Goal: Communication & Community: Answer question/provide support

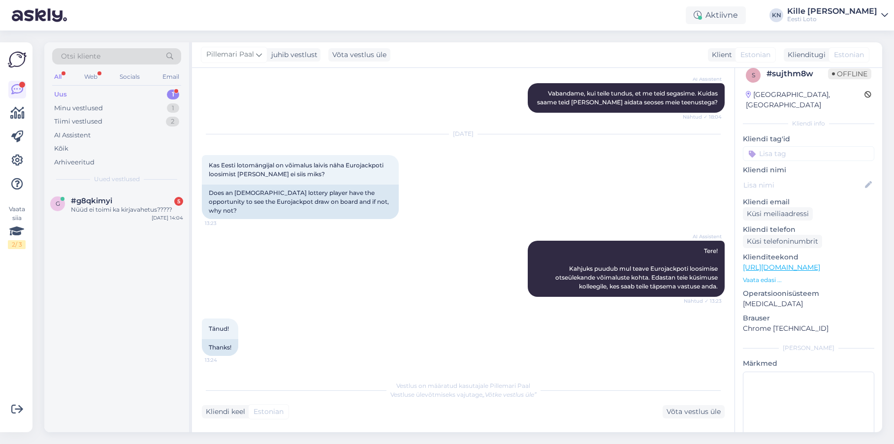
scroll to position [97, 0]
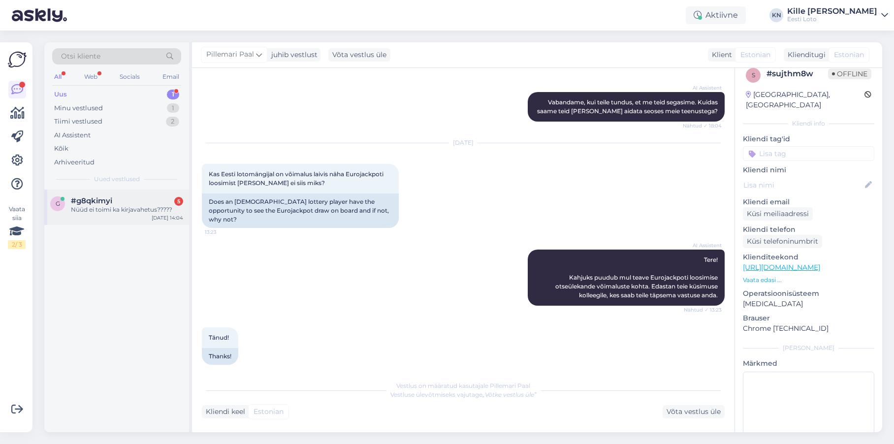
click at [136, 209] on div "Nüüd ei toimi ka kirjavahetus?????" at bounding box center [127, 209] width 112 height 9
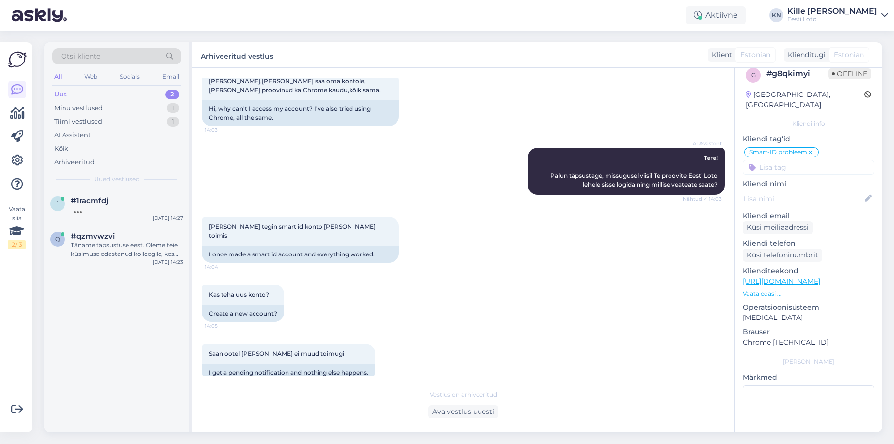
scroll to position [315, 0]
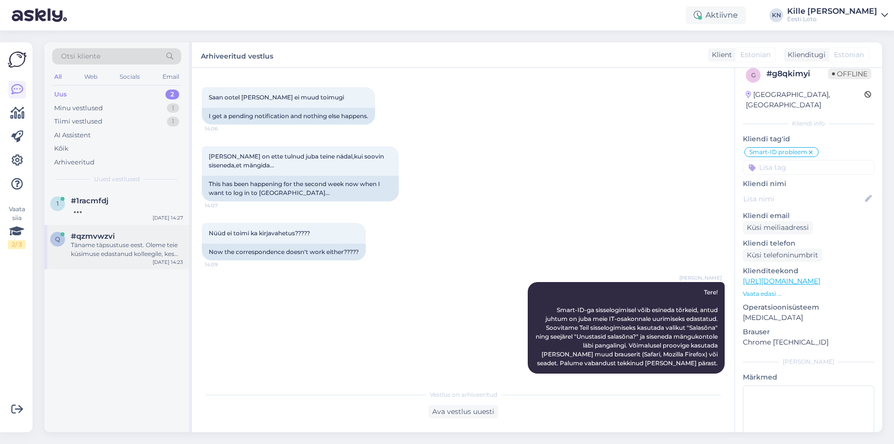
click at [116, 254] on div "Täname täpsustuse eest. Oleme teie küsimuse edastanud kolleegile, kes saab teil…" at bounding box center [127, 250] width 112 height 18
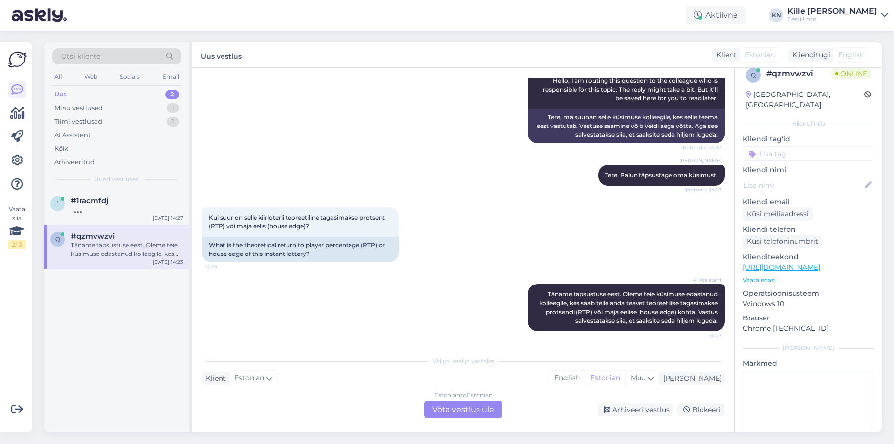
scroll to position [163, 0]
click at [109, 215] on div "1 #1racmfdj [DATE] 14:27" at bounding box center [116, 206] width 145 height 35
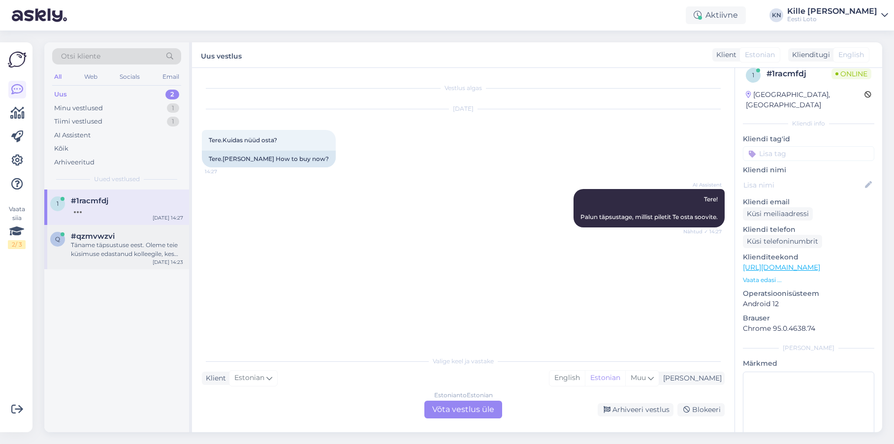
click at [110, 248] on div "Täname täpsustuse eest. Oleme teie küsimuse edastanud kolleegile, kes saab teil…" at bounding box center [127, 250] width 112 height 18
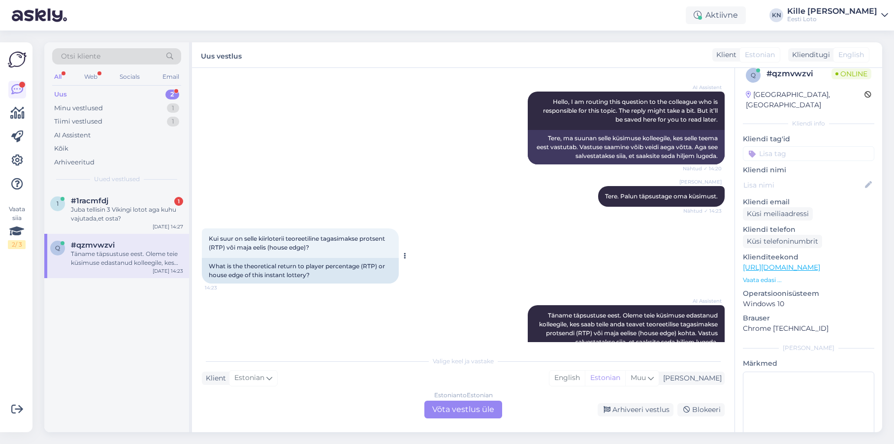
scroll to position [163, 0]
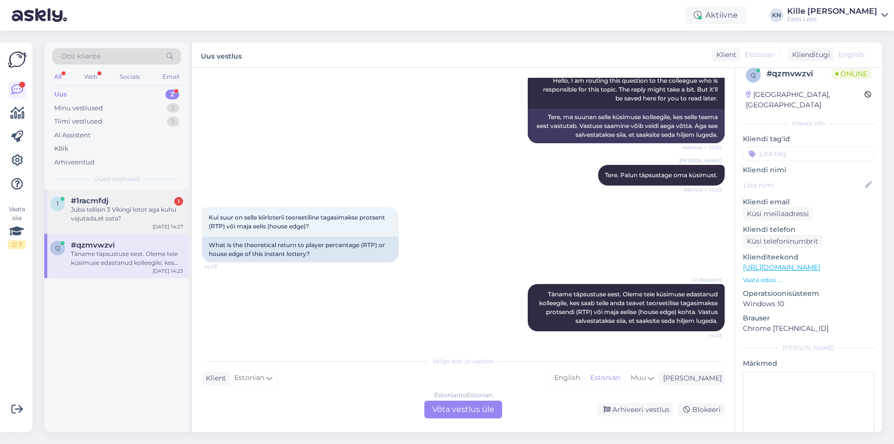
click at [104, 210] on div "Juba tellisin 3 Vikingi lotot aga kuhu vajutada,et osta?" at bounding box center [127, 214] width 112 height 18
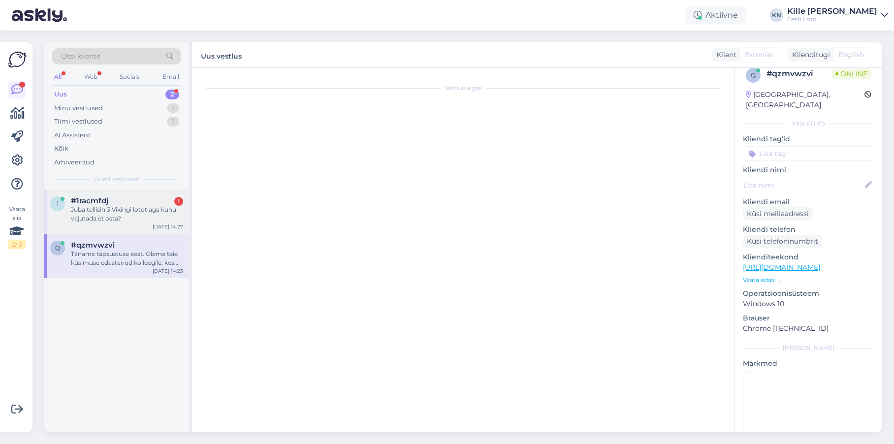
scroll to position [0, 0]
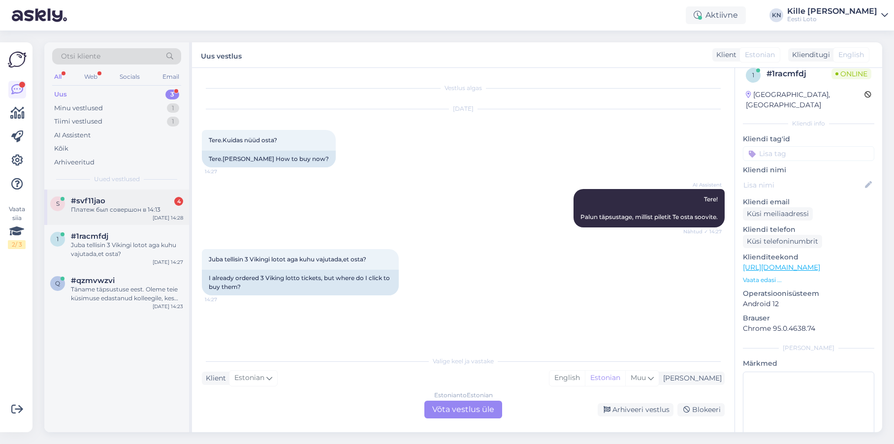
click at [154, 192] on div "s #svf11jao 4 Платеж был совершон в 14:13 [DATE] 14:28" at bounding box center [116, 206] width 145 height 35
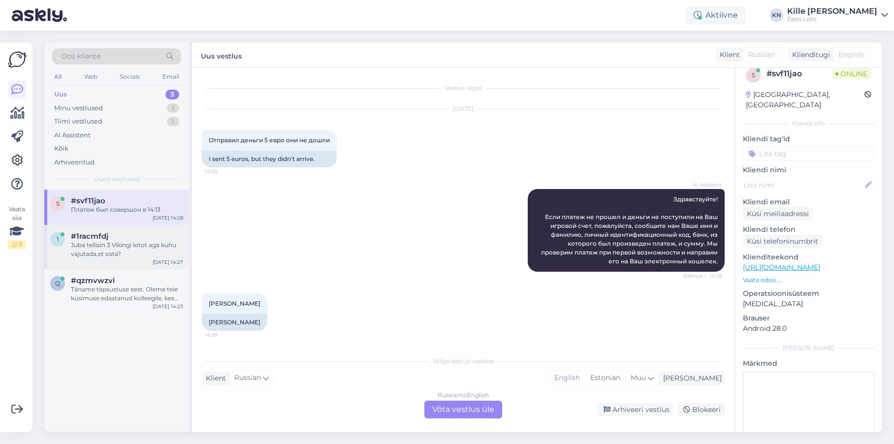
drag, startPoint x: 110, startPoint y: 245, endPoint x: 105, endPoint y: 244, distance: 5.1
click at [110, 245] on div "Juba tellisin 3 Vikingi lotot aga kuhu vajutada,et osta?" at bounding box center [127, 250] width 112 height 18
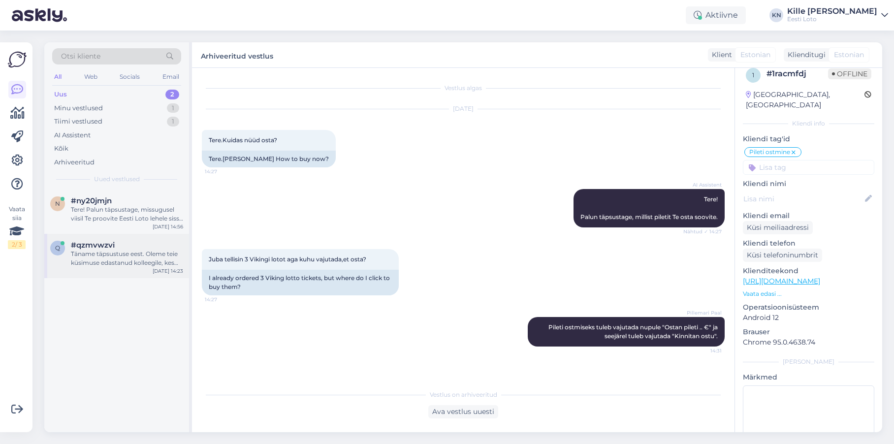
click at [125, 246] on div "#qzmvwzvi" at bounding box center [127, 245] width 112 height 9
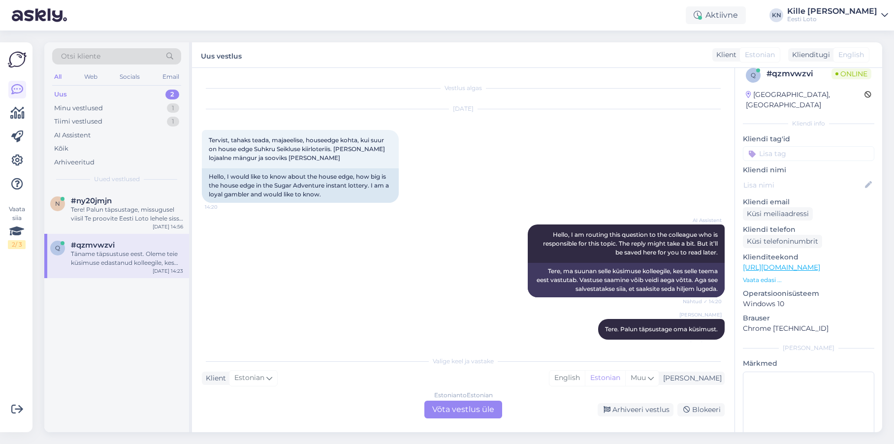
scroll to position [163, 0]
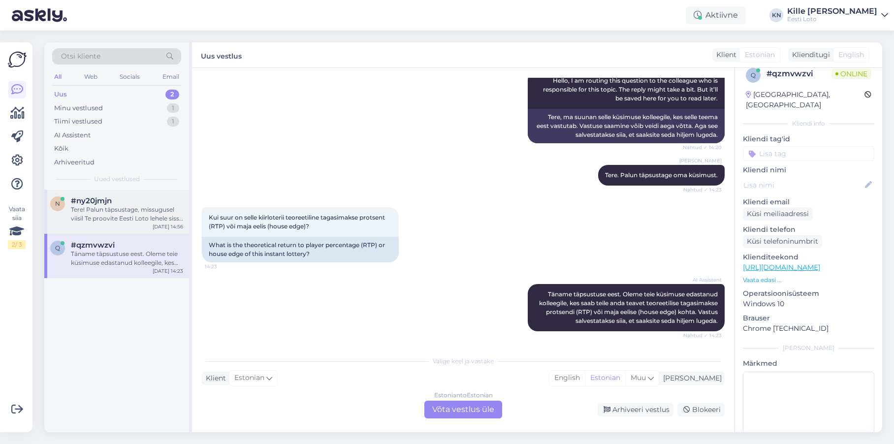
click at [128, 220] on div "Tere! Palun täpsustage, missugusel viisil Te proovite Eesti Loto lehele sisse l…" at bounding box center [127, 214] width 112 height 18
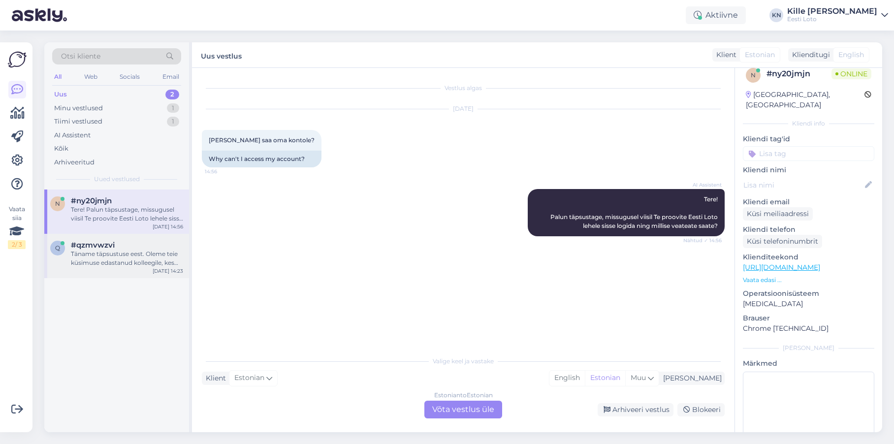
click at [128, 252] on div "Täname täpsustuse eest. Oleme teie küsimuse edastanud kolleegile, kes saab teil…" at bounding box center [127, 259] width 112 height 18
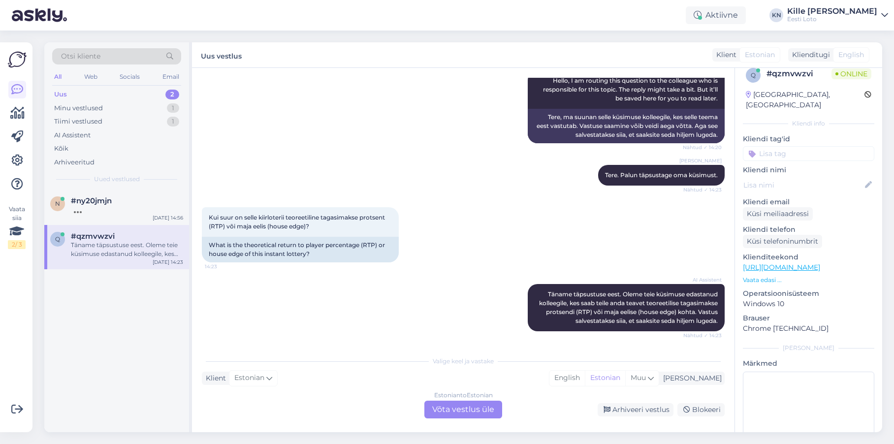
scroll to position [158, 0]
click at [110, 212] on div at bounding box center [127, 209] width 112 height 9
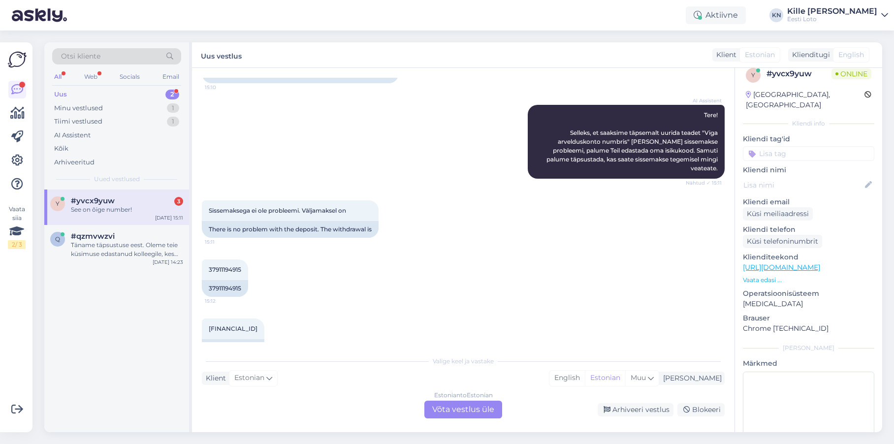
scroll to position [0, 0]
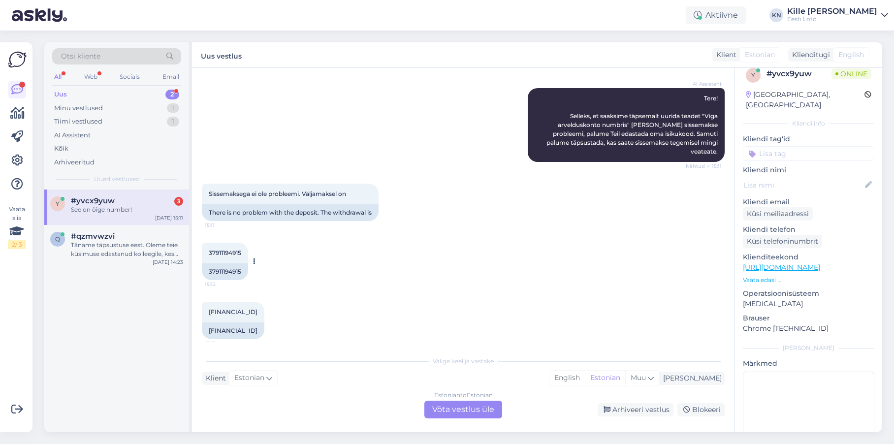
click at [235, 264] on div "37911194915" at bounding box center [225, 271] width 46 height 17
click at [235, 264] on div "37911194915" at bounding box center [225, 270] width 46 height 17
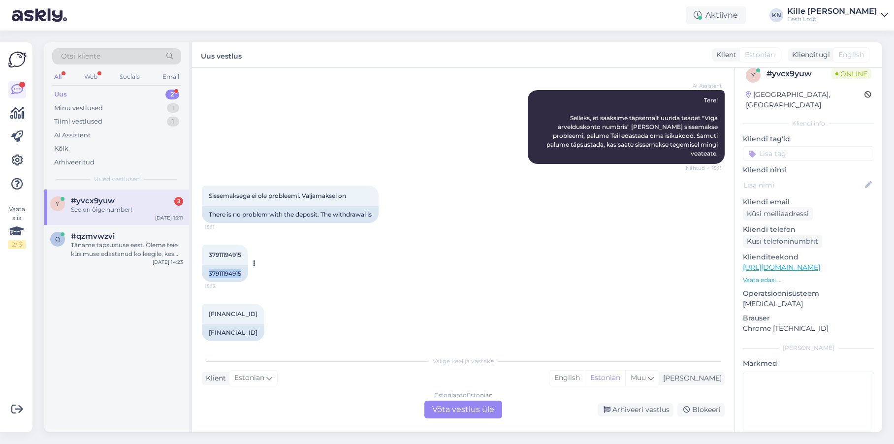
scroll to position [127, 0]
copy div "37911194915"
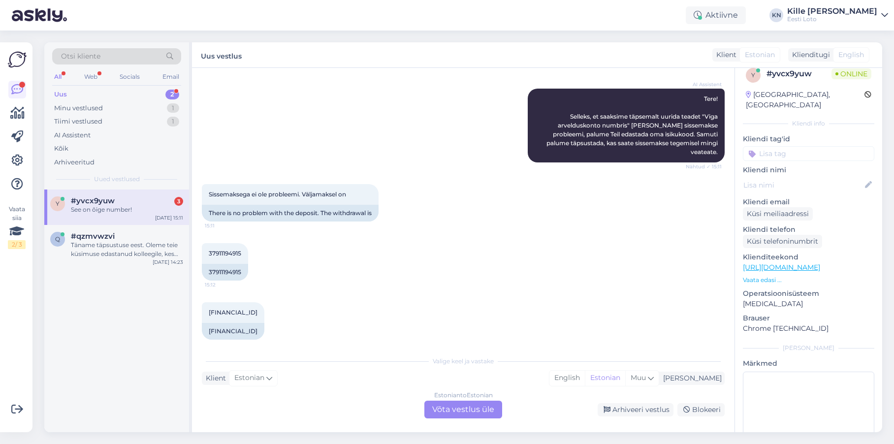
click at [422, 199] on div "Sissemaksega ei ole probleemi. Väljamaksel on 15:11 There is no problem with th…" at bounding box center [463, 202] width 523 height 59
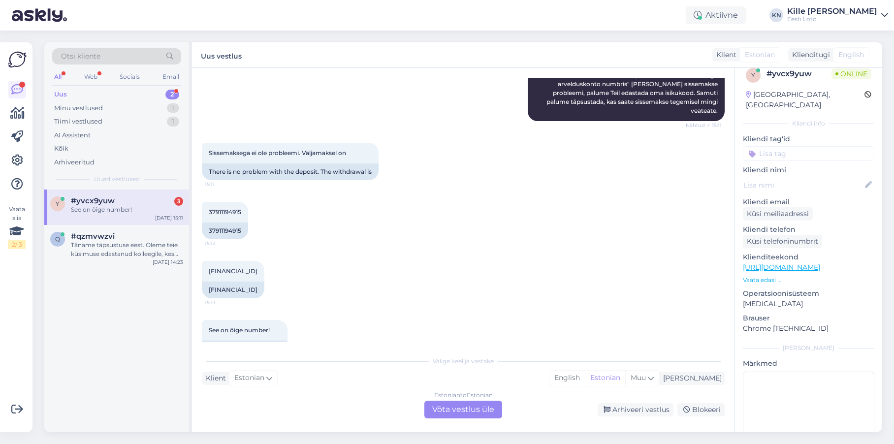
scroll to position [186, 0]
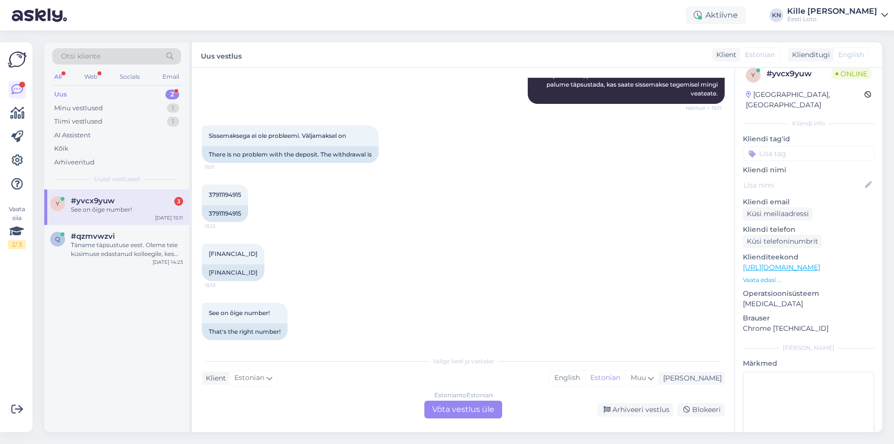
click at [422, 199] on div "37911194915 15:12 37911194915" at bounding box center [463, 203] width 523 height 59
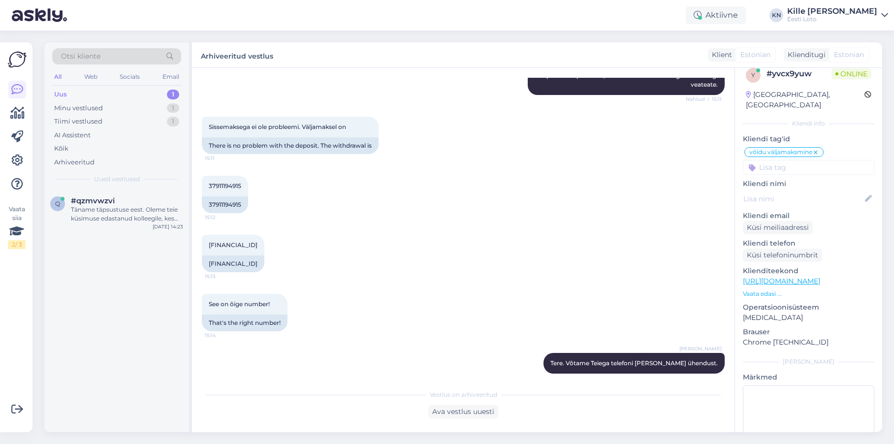
scroll to position [193, 0]
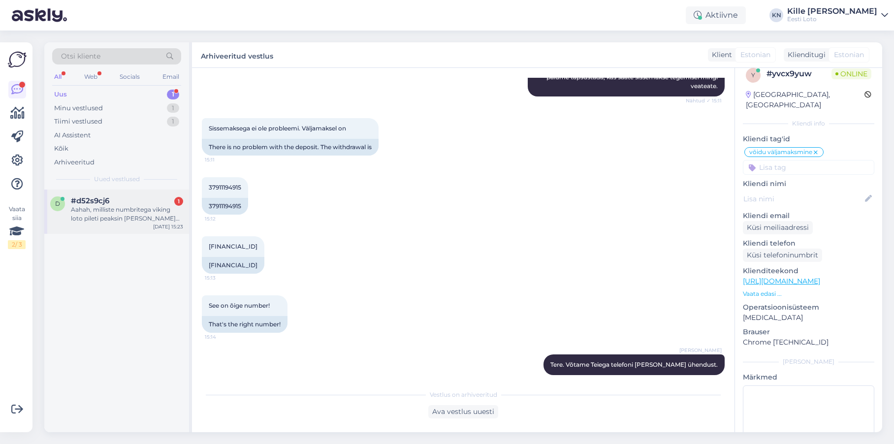
click at [143, 208] on div "Aahah, milliste numbritega viking loto pileti peaksin [PERSON_NAME] ostma et õh…" at bounding box center [127, 214] width 112 height 18
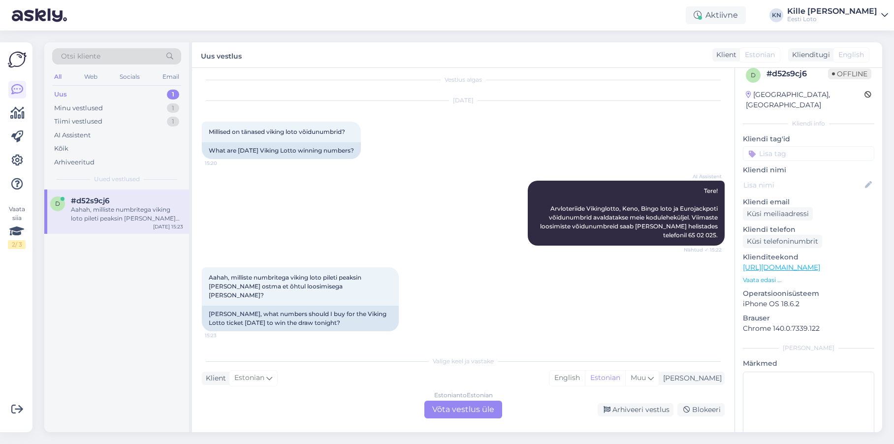
scroll to position [0, 0]
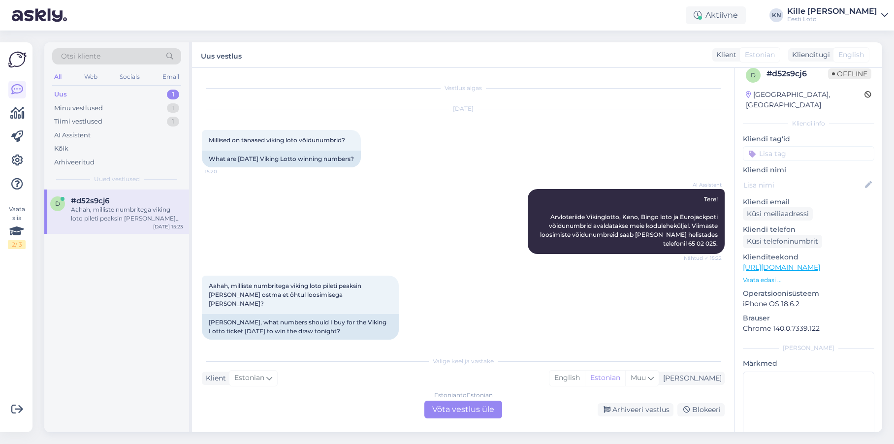
click at [478, 417] on div "Estonian to Estonian Võta vestlus üle" at bounding box center [463, 410] width 78 height 18
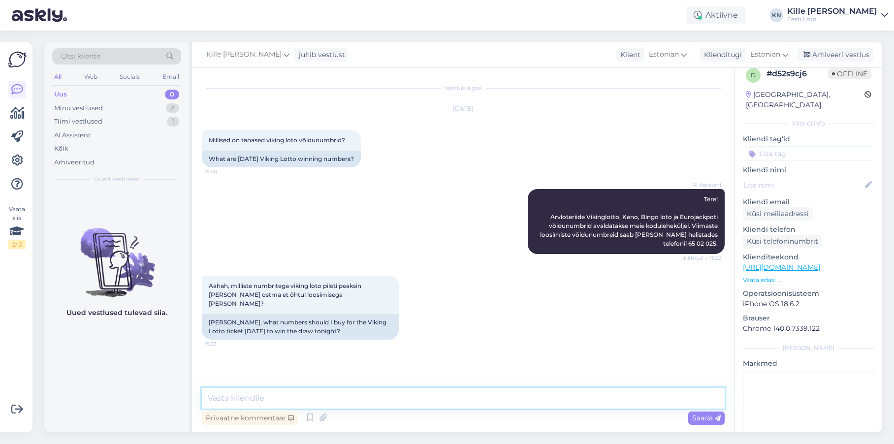
click at [500, 401] on textarea at bounding box center [463, 398] width 523 height 21
paste textarea "Lotopileteid ostes palume alati arvestada, et tegemist on õnnemänguga ja võitmi…"
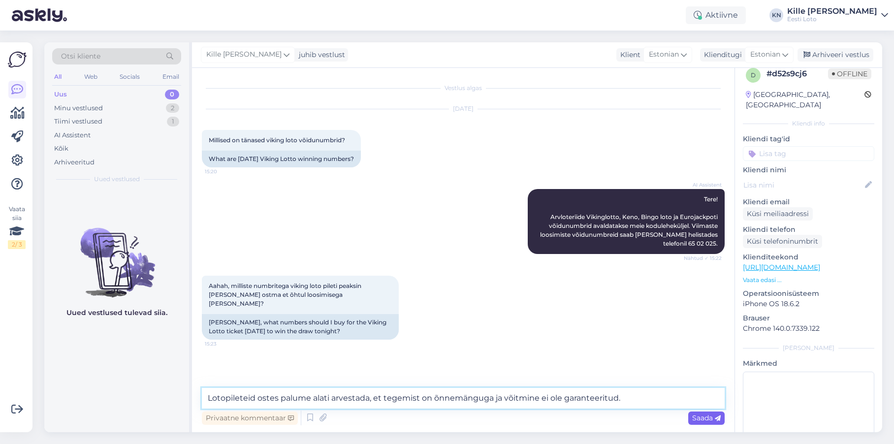
type textarea "Lotopileteid ostes palume alati arvestada, et tegemist on õnnemänguga ja võitmi…"
click at [709, 416] on span "Saada" at bounding box center [706, 417] width 29 height 9
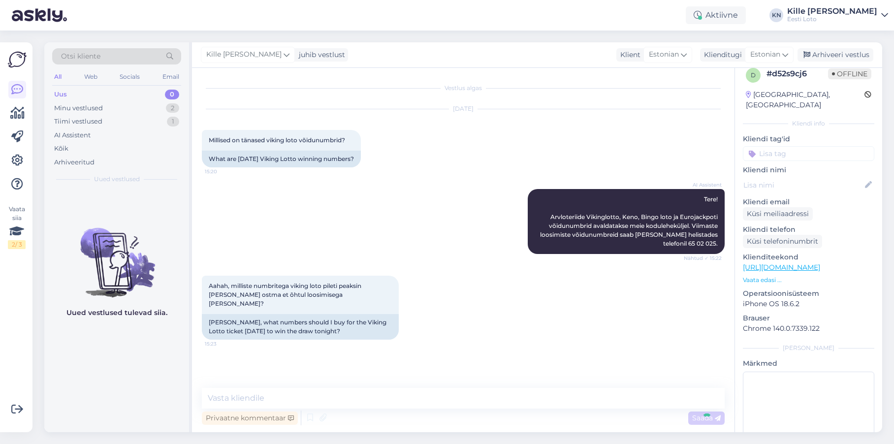
scroll to position [14, 0]
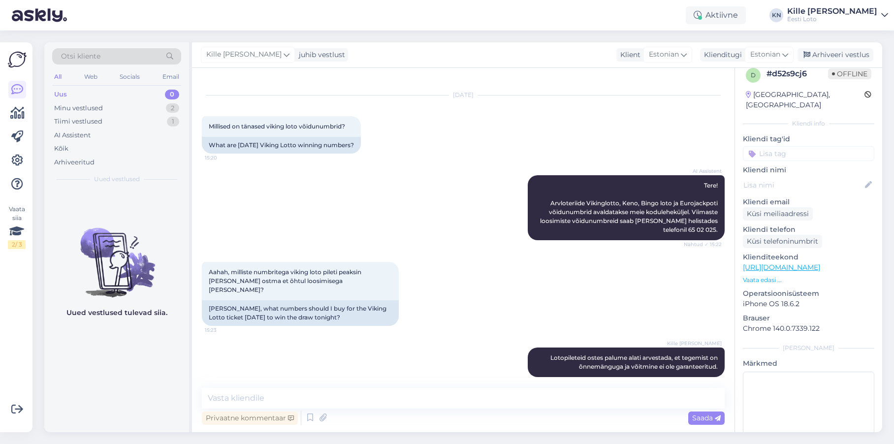
click at [790, 146] on input at bounding box center [808, 153] width 131 height 15
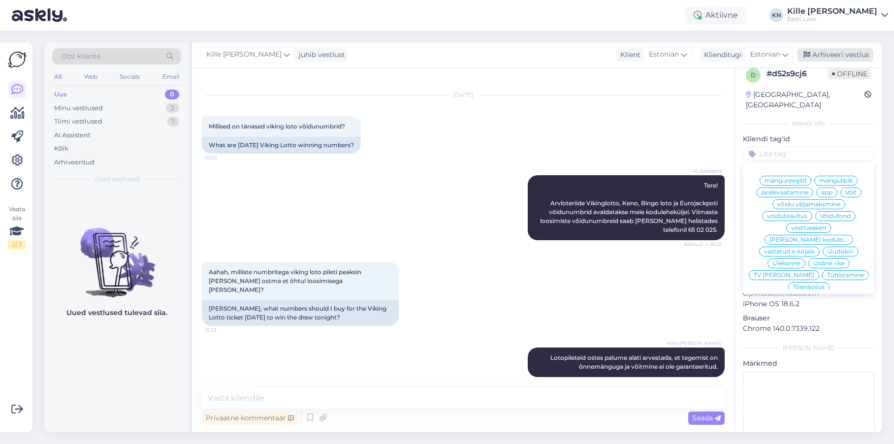
click at [815, 57] on div "Arhiveeri vestlus" at bounding box center [835, 54] width 76 height 13
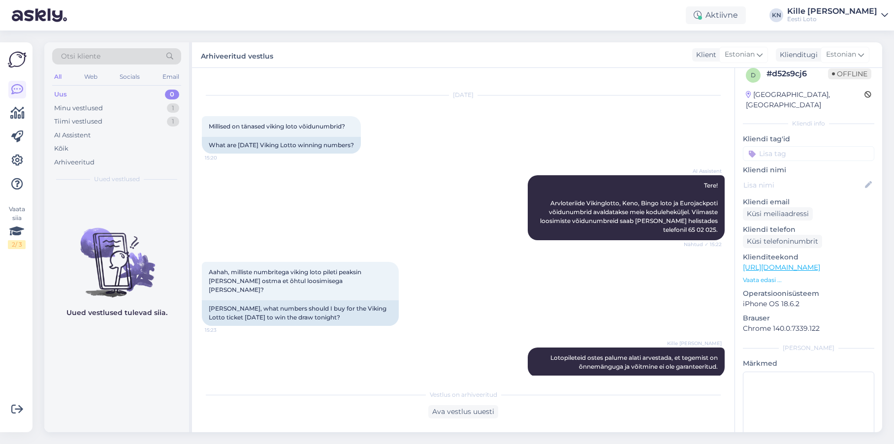
click at [94, 92] on div "Uus 0" at bounding box center [116, 95] width 129 height 14
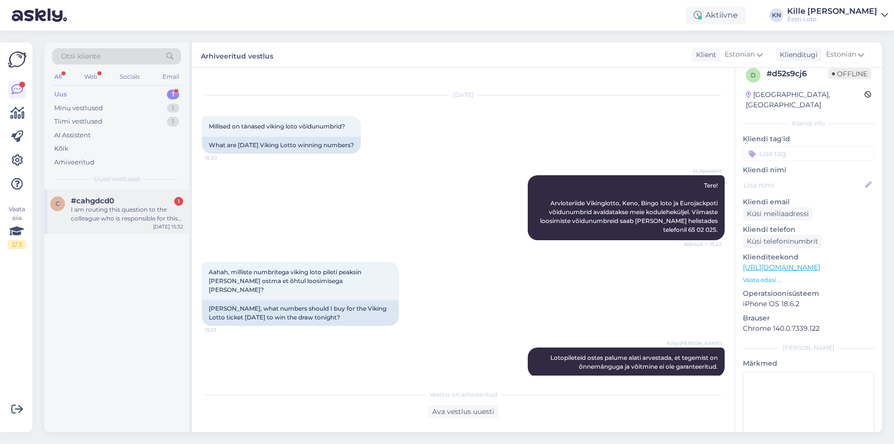
click at [136, 200] on div "#cahgdcd0 1" at bounding box center [127, 200] width 112 height 9
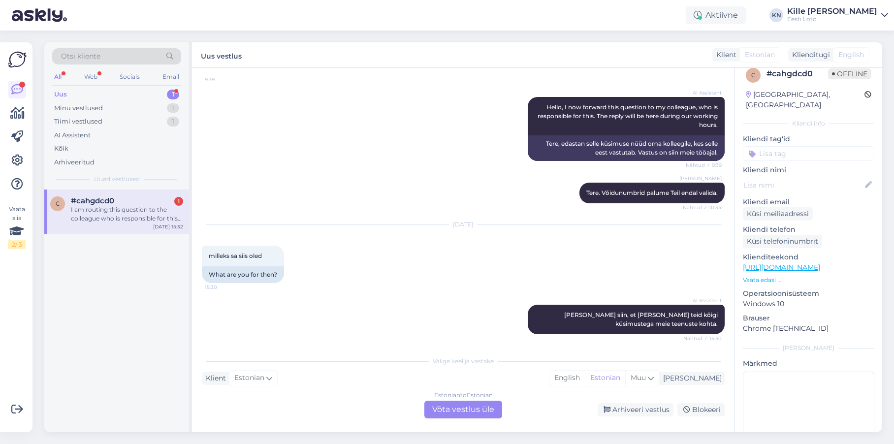
scroll to position [1009, 0]
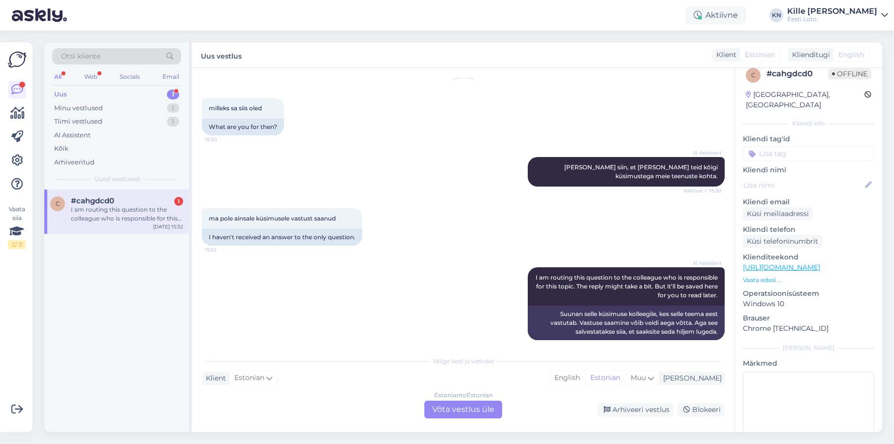
click at [463, 405] on div "Estonian to Estonian Võta vestlus üle" at bounding box center [463, 410] width 78 height 18
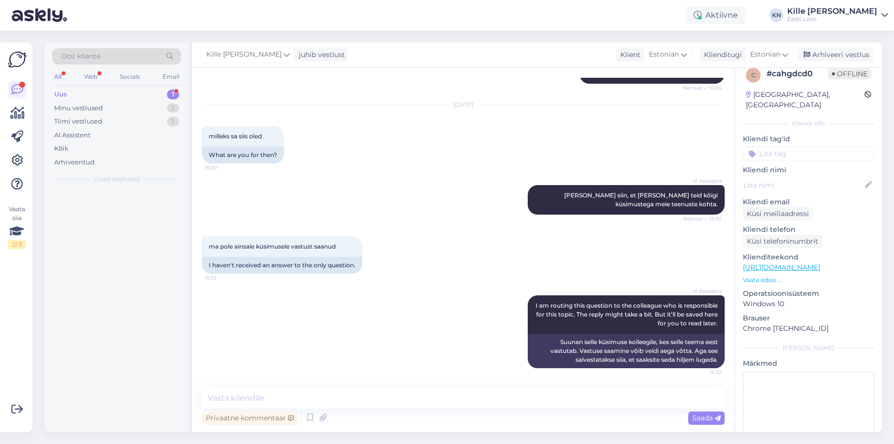
scroll to position [972, 0]
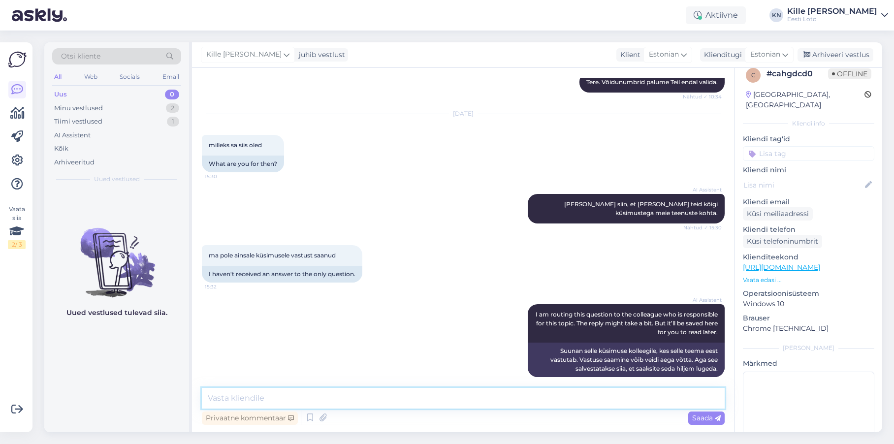
click at [427, 406] on textarea at bounding box center [463, 398] width 523 height 21
type textarea "Mis küsimusele Te vastust soovite?"
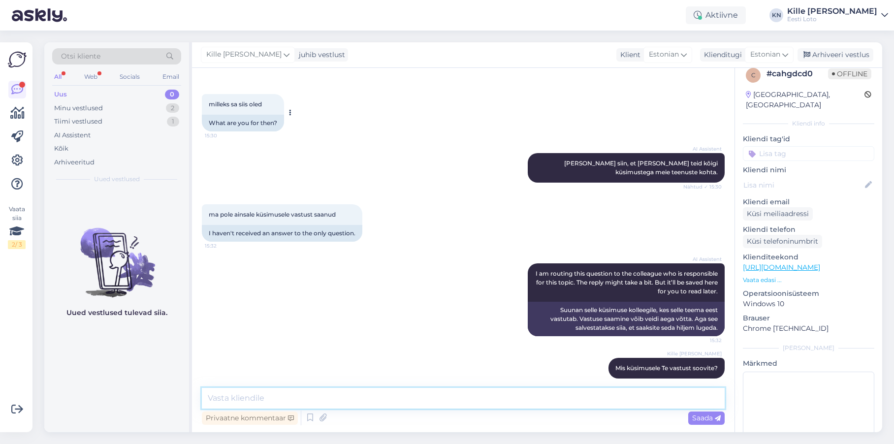
scroll to position [1013, 0]
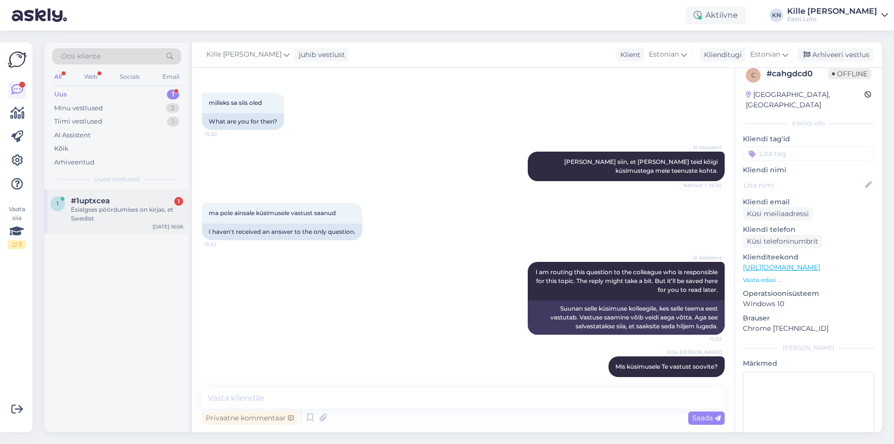
click at [90, 214] on div "Esialgses pöördumises on kirjas, et Swedist" at bounding box center [127, 214] width 112 height 18
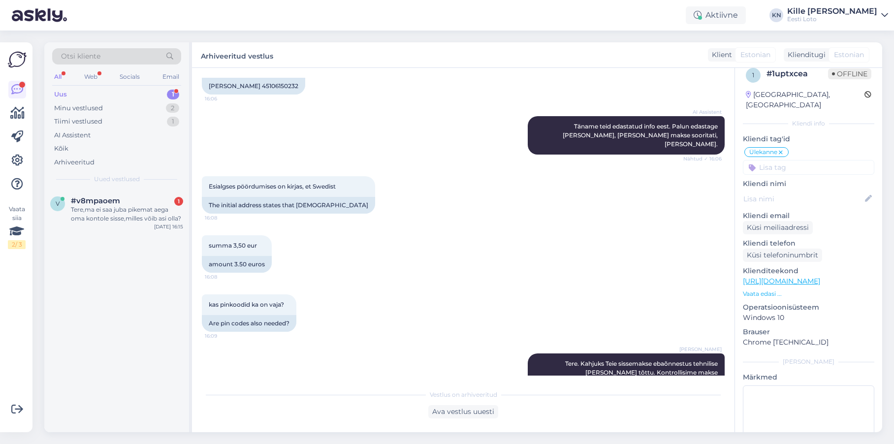
scroll to position [893, 0]
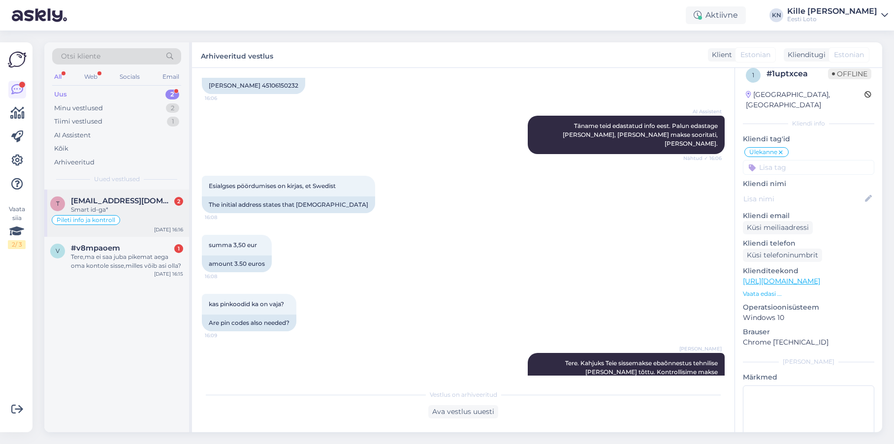
click at [162, 210] on div "Smart id-ga*" at bounding box center [127, 209] width 112 height 9
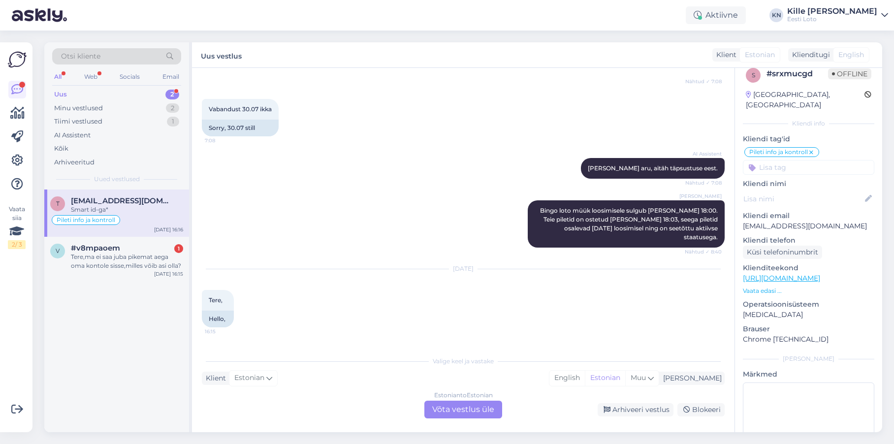
scroll to position [598, 0]
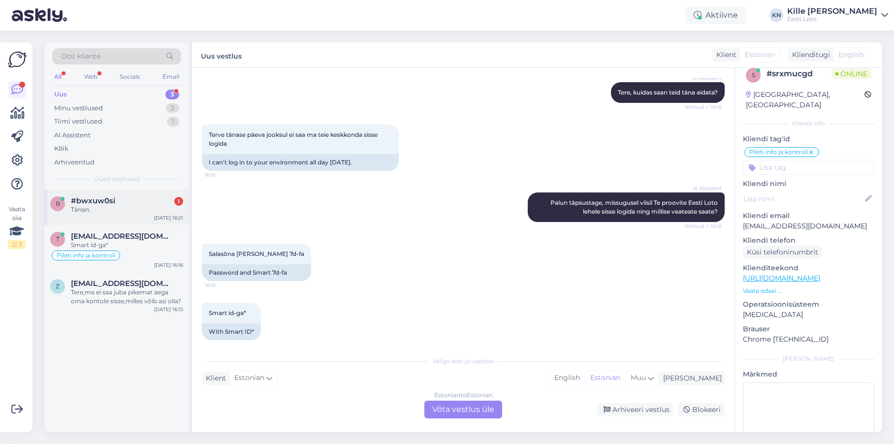
click at [158, 202] on div "#bwxuw0si 1" at bounding box center [127, 200] width 112 height 9
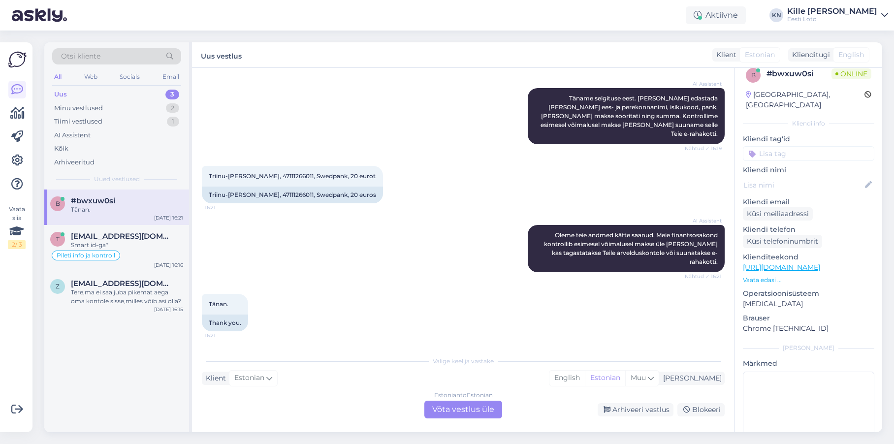
scroll to position [317, 0]
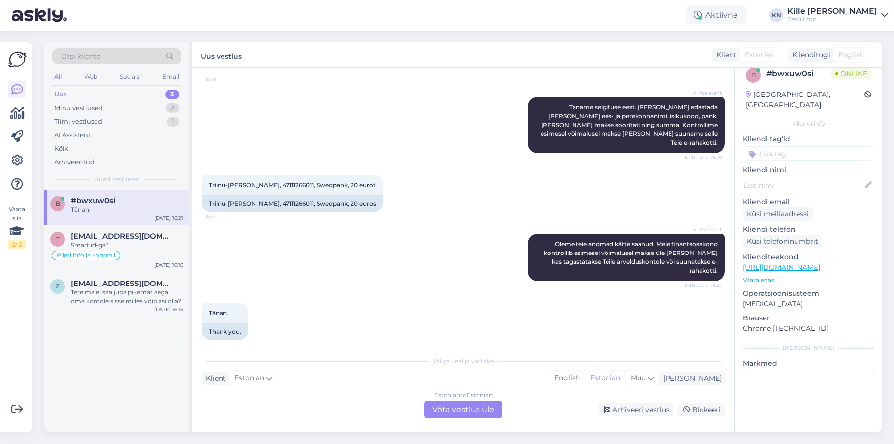
click at [476, 407] on div "Estonian to Estonian Võta vestlus üle" at bounding box center [463, 410] width 78 height 18
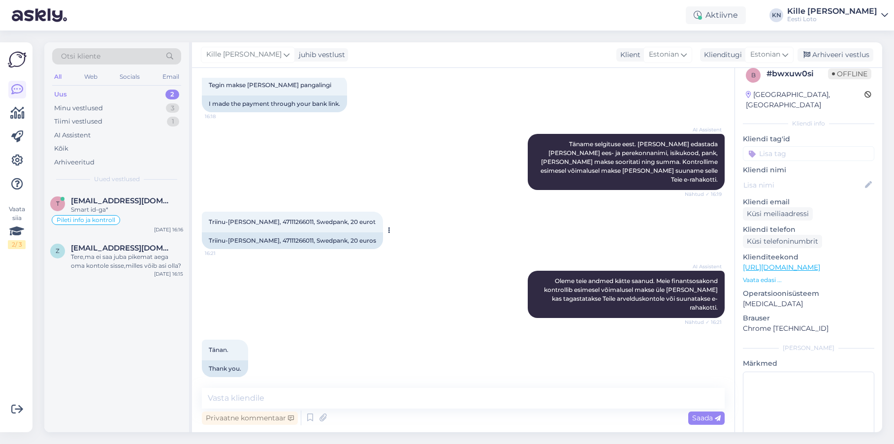
click at [254, 218] on span "Triinu-[PERSON_NAME], 47111266011, Swedpank, 20 eurot" at bounding box center [292, 221] width 167 height 7
copy span "Järve"
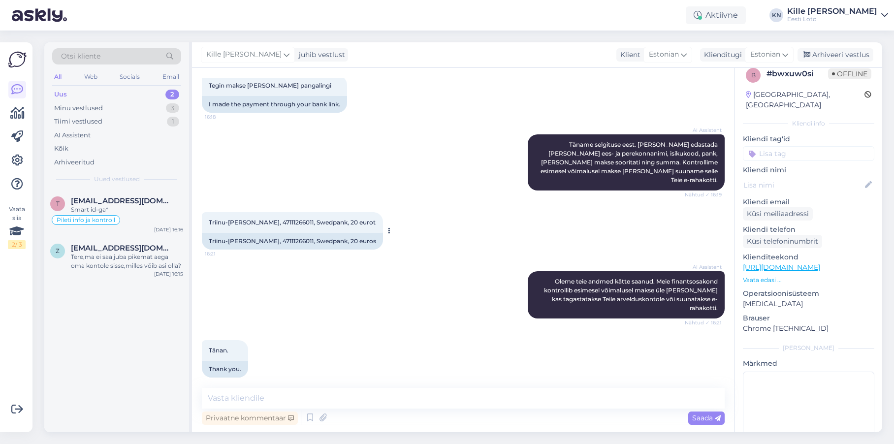
click at [285, 212] on div "Triinu-[PERSON_NAME], 47111266011, [DEMOGRAPHIC_DATA], 20 eurot 16:21" at bounding box center [292, 222] width 181 height 21
copy span "Triinu-[PERSON_NAME], 47111266011"
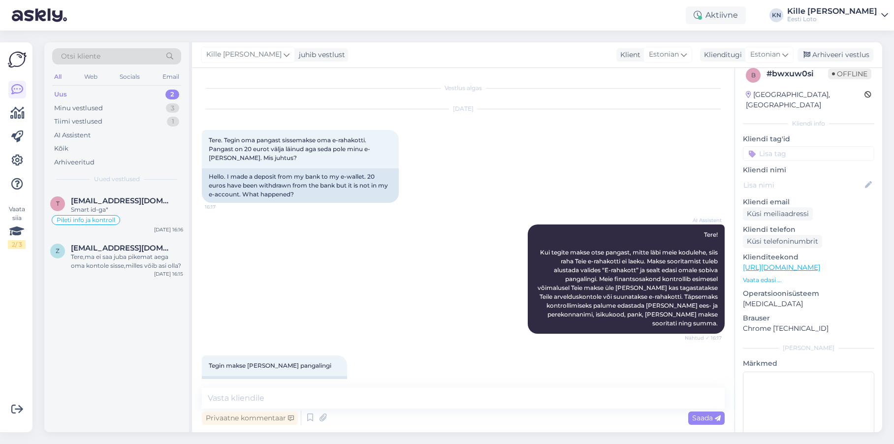
scroll to position [281, 0]
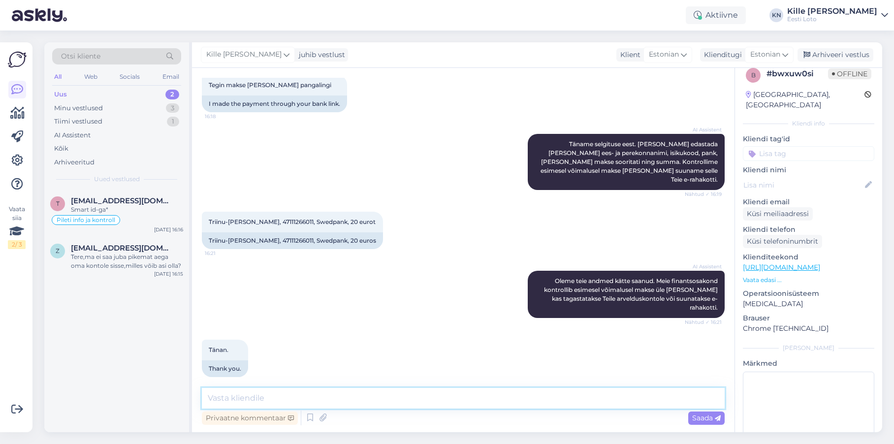
click at [366, 401] on textarea at bounding box center [463, 398] width 523 height 21
type textarea "Näeme, et makse on Teie e-rahakotti laekunud [PERSON_NAME] 16:16."
drag, startPoint x: 704, startPoint y: 416, endPoint x: 751, endPoint y: 309, distance: 117.4
click at [704, 416] on span "Saada" at bounding box center [706, 417] width 29 height 9
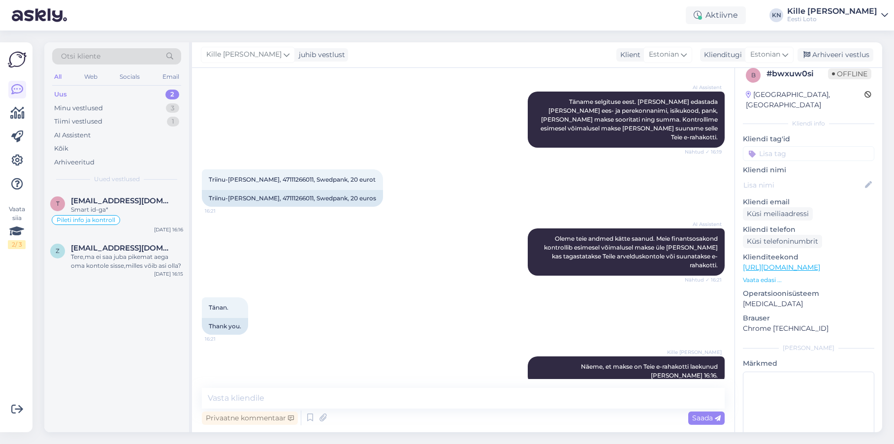
click at [806, 146] on input at bounding box center [808, 153] width 131 height 15
type input "e-ra"
click at [809, 176] on div "E-rahakott" at bounding box center [808, 181] width 42 height 10
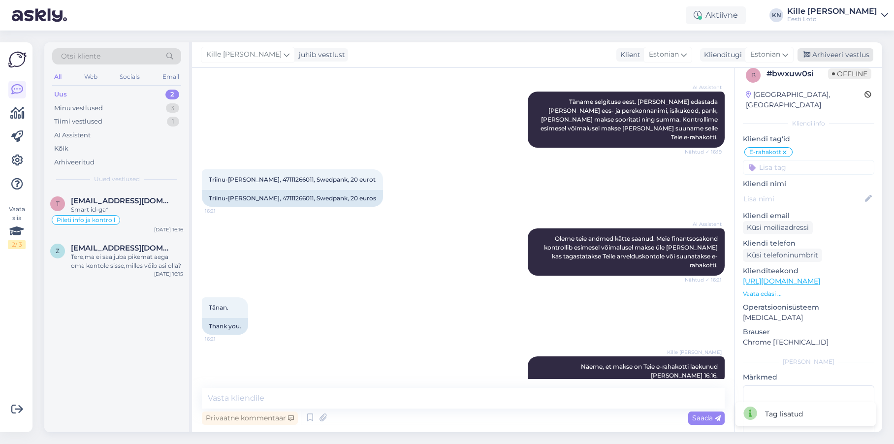
click at [835, 54] on div "Arhiveeri vestlus" at bounding box center [835, 54] width 76 height 13
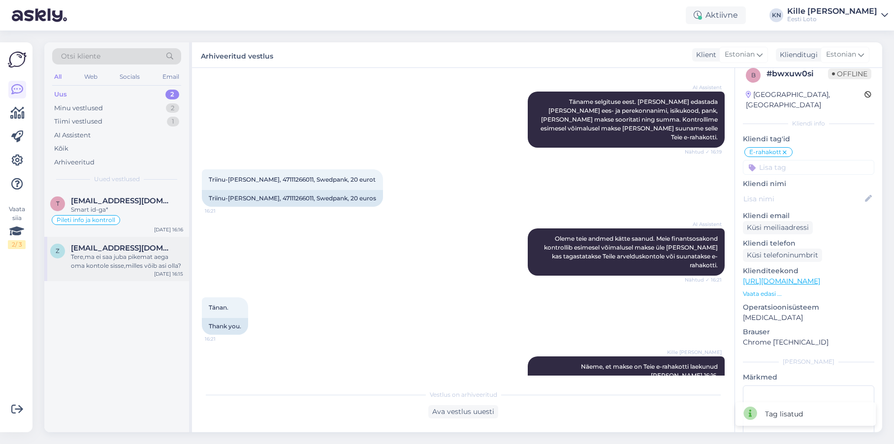
click at [141, 251] on span "[EMAIL_ADDRESS][DOMAIN_NAME]" at bounding box center [122, 248] width 102 height 9
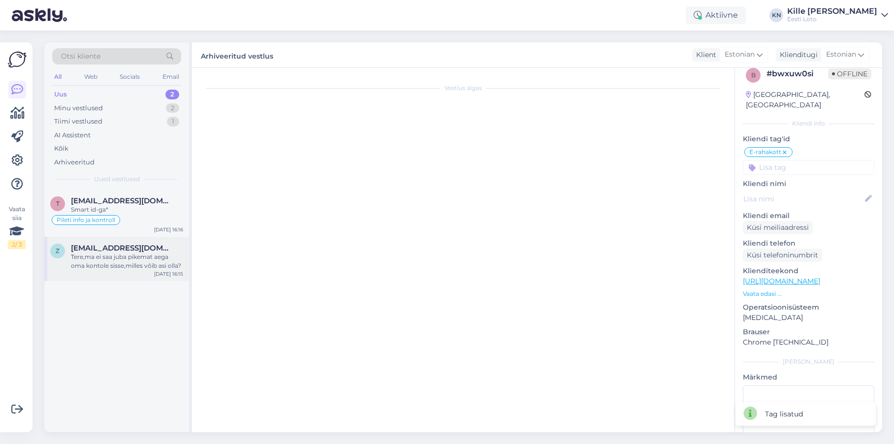
scroll to position [0, 0]
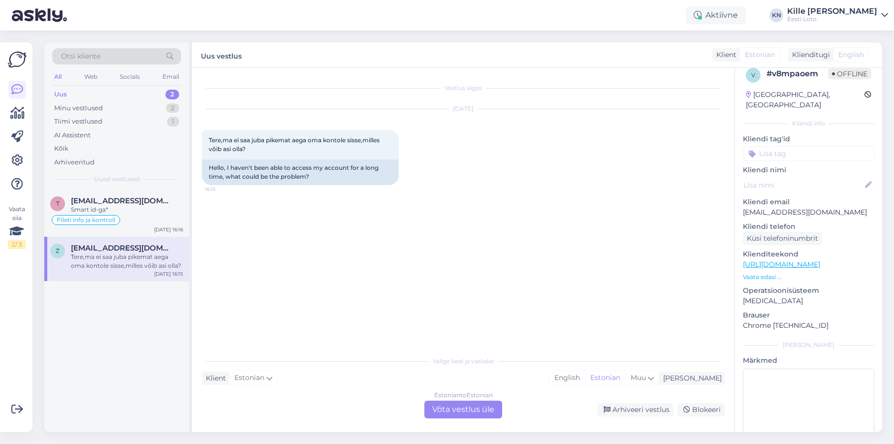
click at [470, 411] on div "Estonian to Estonian Võta vestlus üle" at bounding box center [463, 410] width 78 height 18
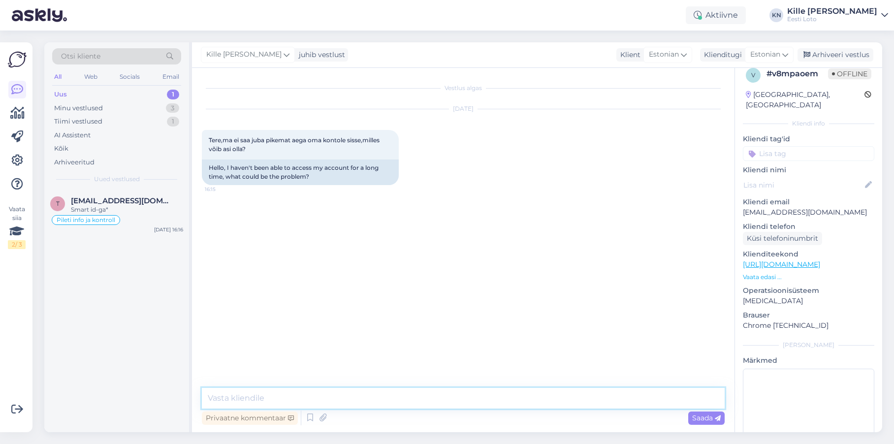
click at [394, 398] on textarea at bounding box center [463, 398] width 523 height 21
click at [779, 207] on p "[EMAIL_ADDRESS][DOMAIN_NAME]" at bounding box center [808, 212] width 131 height 10
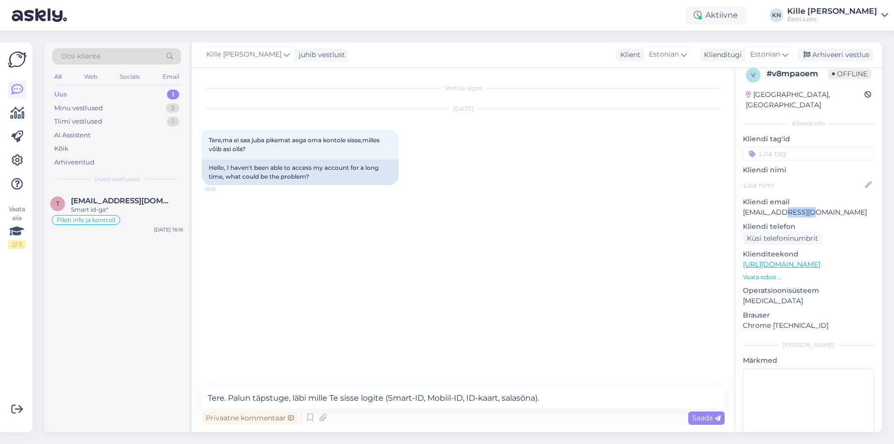
click at [779, 207] on p "[EMAIL_ADDRESS][DOMAIN_NAME]" at bounding box center [808, 212] width 131 height 10
drag, startPoint x: 540, startPoint y: 397, endPoint x: 567, endPoint y: 395, distance: 26.6
click at [540, 397] on textarea "Tere. Palun täpstuge, läbi mille Te sisse logite (Smart-ID, Mobiil-ID, ID-kaart…" at bounding box center [463, 398] width 523 height 21
type textarea "Tere. Palun täpstuge, läbi mille Te sisse logite (Smart-ID, Mobiil-ID, ID-kaart…"
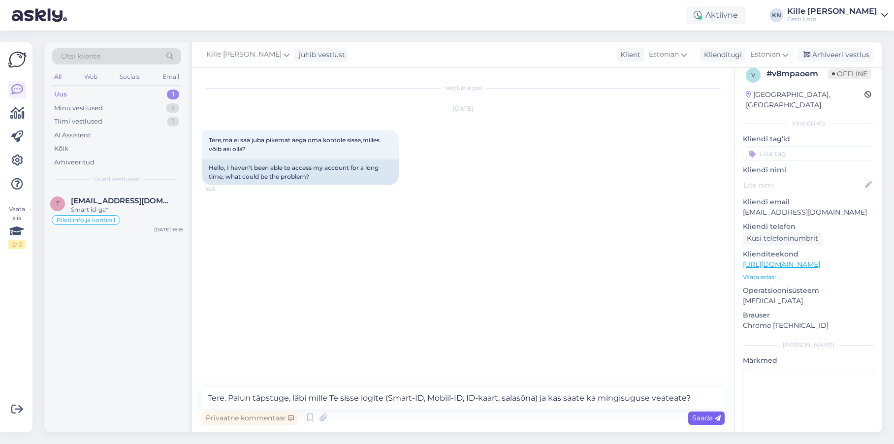
click at [696, 412] on div "Saada" at bounding box center [706, 417] width 36 height 13
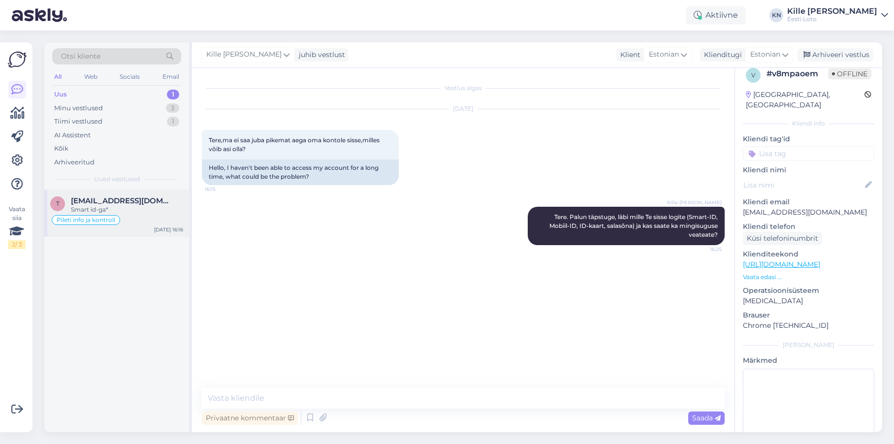
click at [103, 200] on span "[EMAIL_ADDRESS][DOMAIN_NAME]" at bounding box center [122, 200] width 102 height 9
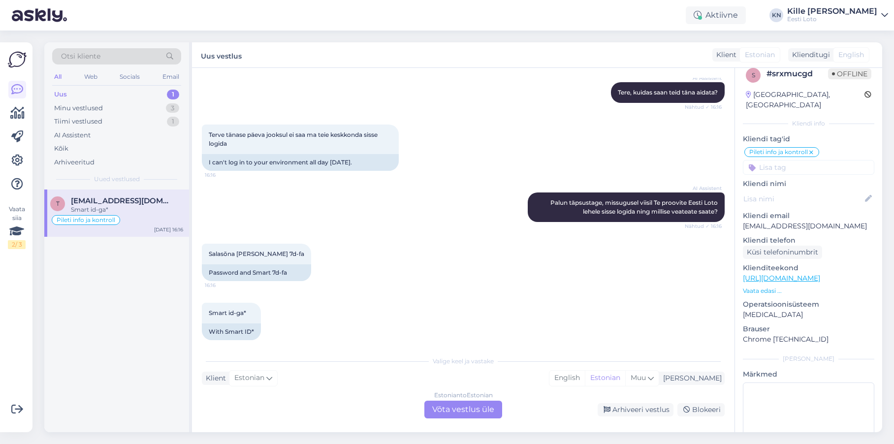
scroll to position [598, 0]
click at [111, 110] on div "Minu vestlused 3" at bounding box center [116, 108] width 129 height 14
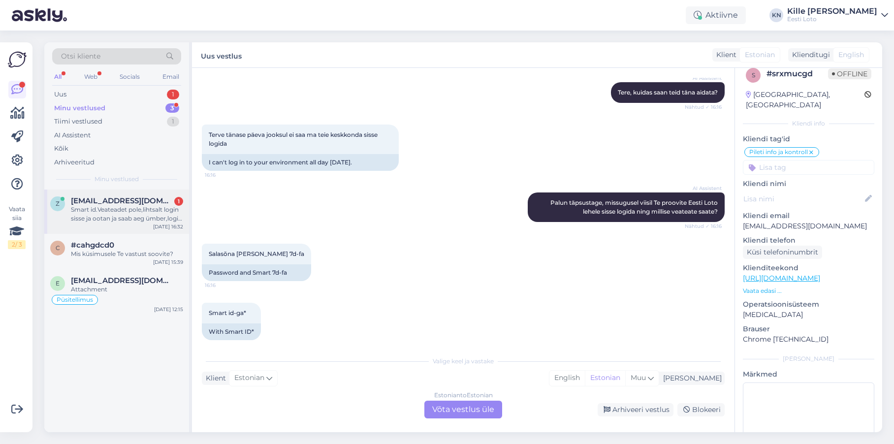
click at [102, 206] on div "Smart id.Veateadet pole,lihtsalt login sisse ja ootan ja saab aeg ümber,login u…" at bounding box center [127, 214] width 112 height 18
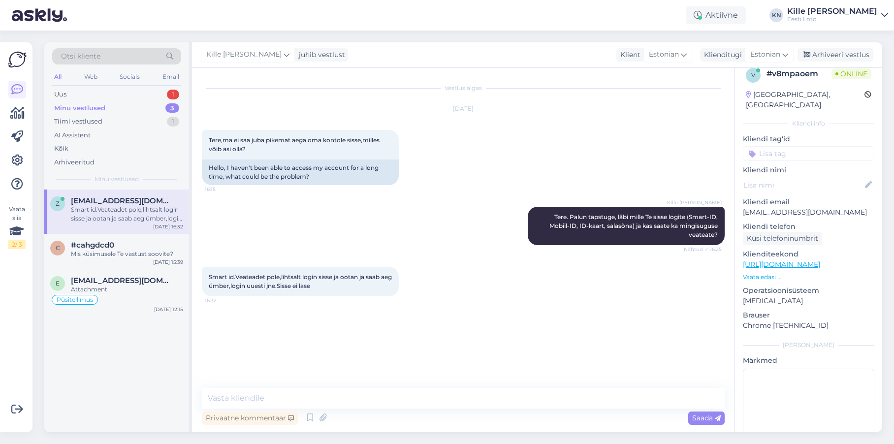
scroll to position [0, 0]
click at [368, 290] on div "Smart id.Veateadet pole,lihtsalt login sisse ja ootan ja saab aeg ümber,login u…" at bounding box center [300, 282] width 197 height 30
click at [124, 217] on div "Smart id.Veateadet pole,lihtsalt login sisse ja ootan ja saab aeg ümber,login u…" at bounding box center [127, 214] width 112 height 18
click at [450, 397] on textarea at bounding box center [463, 398] width 523 height 21
click at [423, 399] on textarea at bounding box center [463, 398] width 523 height 21
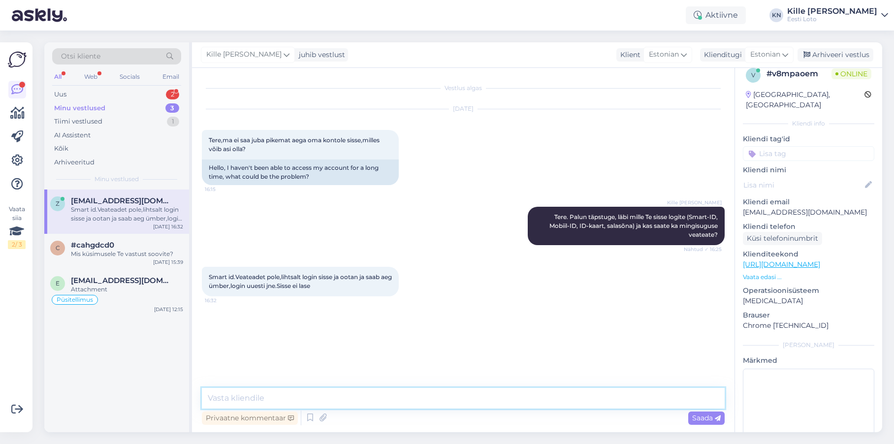
paste textarea "Soovitame kustutada veebilehitseja vahemälu ja proovida uuesti. Lisaks soovitam…"
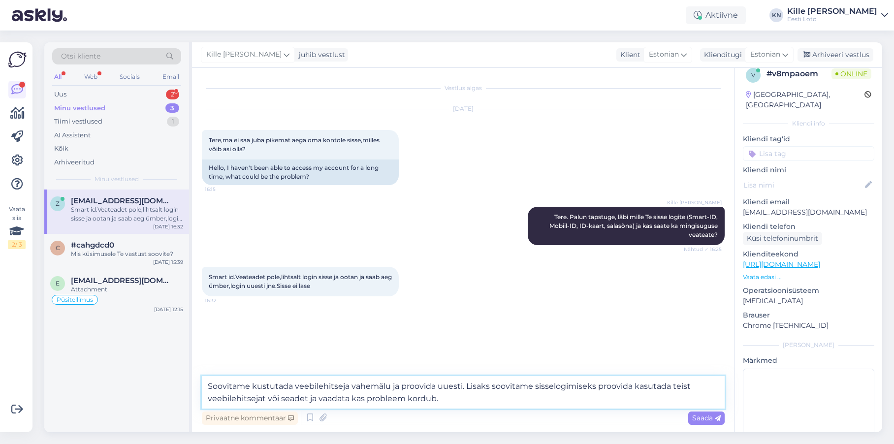
drag, startPoint x: 263, startPoint y: 396, endPoint x: 283, endPoint y: 395, distance: 19.7
click at [263, 396] on textarea "Soovitame kustutada veebilehitseja vahemälu ja proovida uuesti. Lisaks soovitam…" at bounding box center [463, 392] width 523 height 32
type textarea "Soovitame kustutada veebilehitseja vahemälu ja proovida uuesti. Lisaks soovitam…"
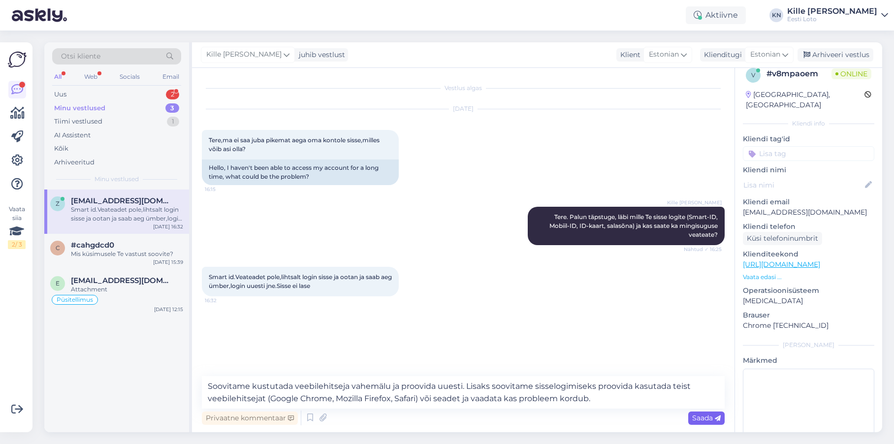
click at [698, 423] on div "Saada" at bounding box center [706, 417] width 36 height 13
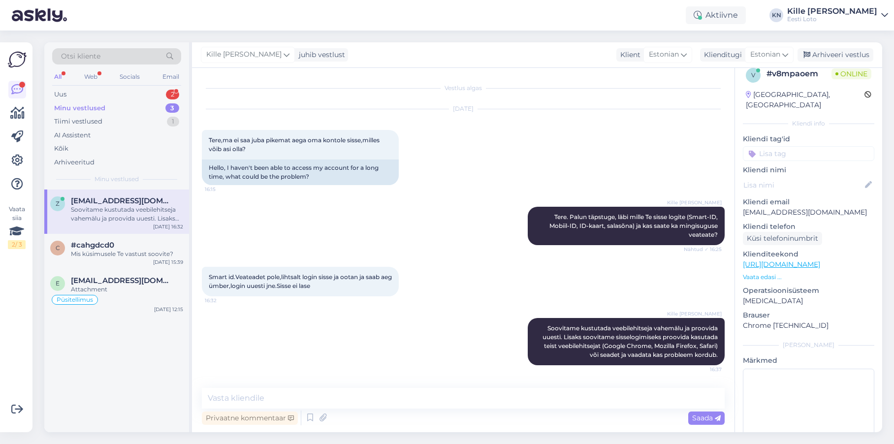
click at [798, 146] on input at bounding box center [808, 153] width 131 height 15
type input "sma"
click at [797, 178] on span "Smart-ID probleem" at bounding box center [788, 181] width 58 height 6
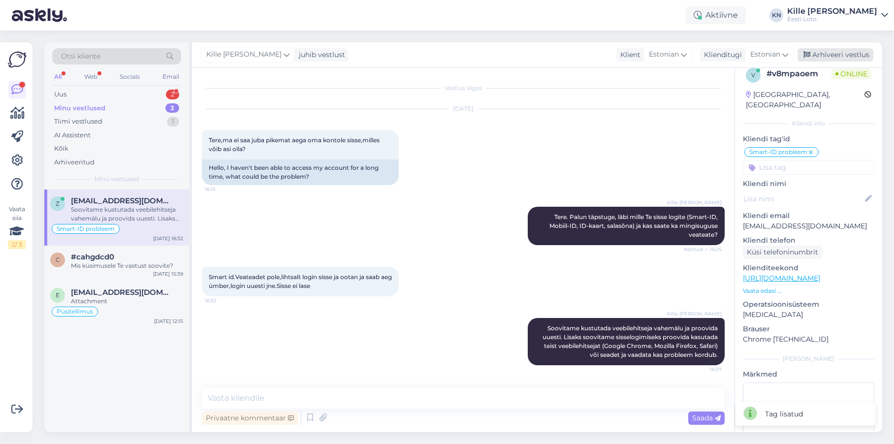
click at [818, 51] on div "Arhiveeri vestlus" at bounding box center [835, 54] width 76 height 13
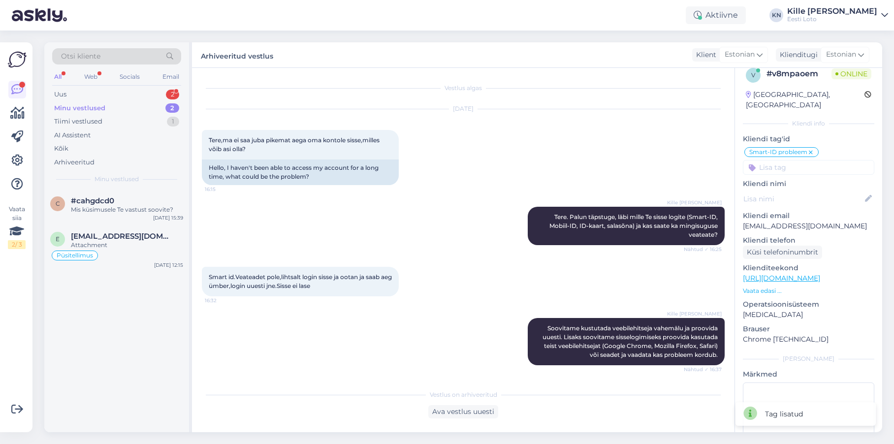
drag, startPoint x: 128, startPoint y: 219, endPoint x: 202, endPoint y: 197, distance: 77.2
click at [128, 219] on div "c #cahgdcd0 Mis küsimusele Te vastust soovite? [DATE] 15:39" at bounding box center [116, 206] width 145 height 35
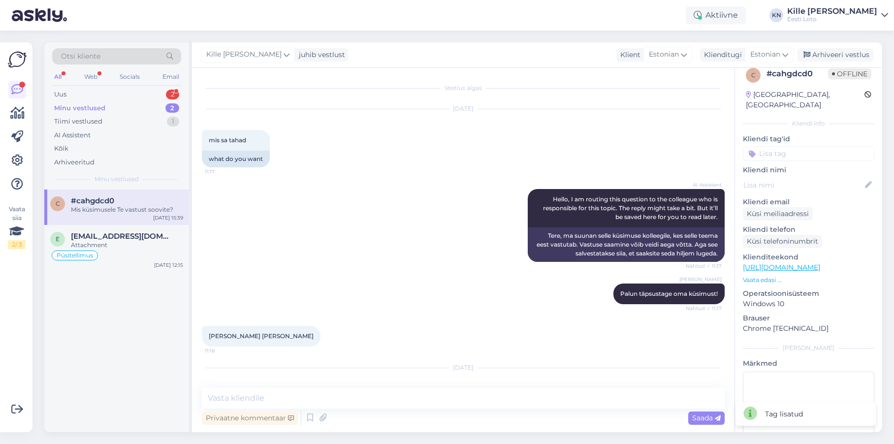
scroll to position [1015, 0]
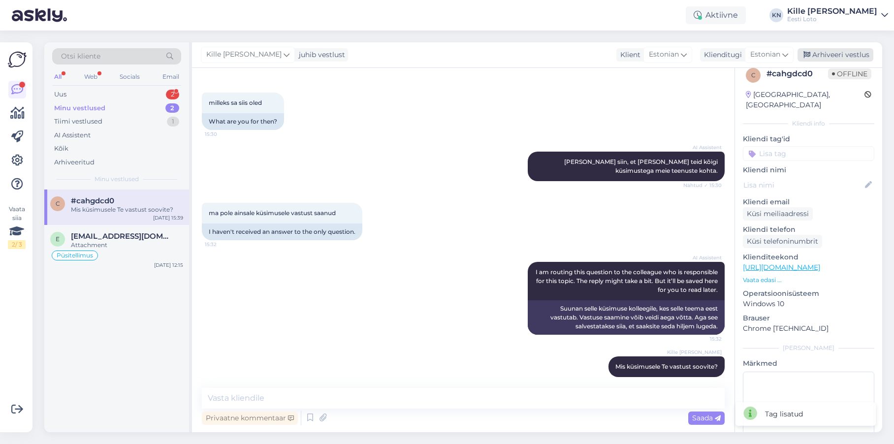
click at [817, 52] on div "Arhiveeri vestlus" at bounding box center [835, 54] width 76 height 13
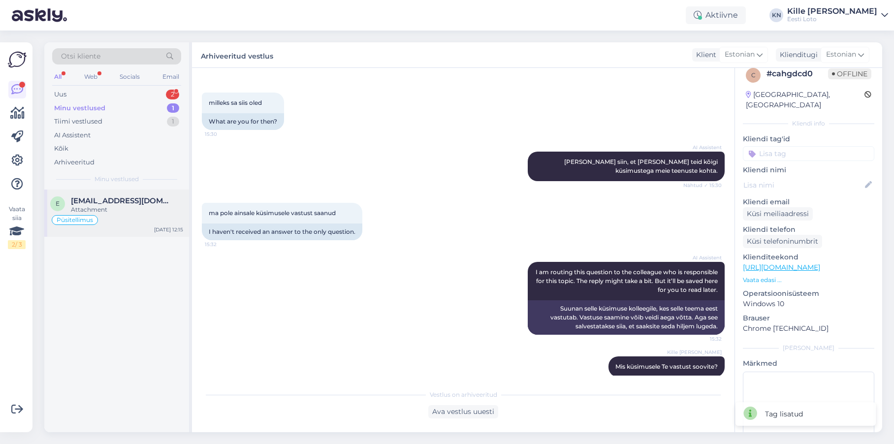
click at [104, 212] on div "Attachment" at bounding box center [127, 209] width 112 height 9
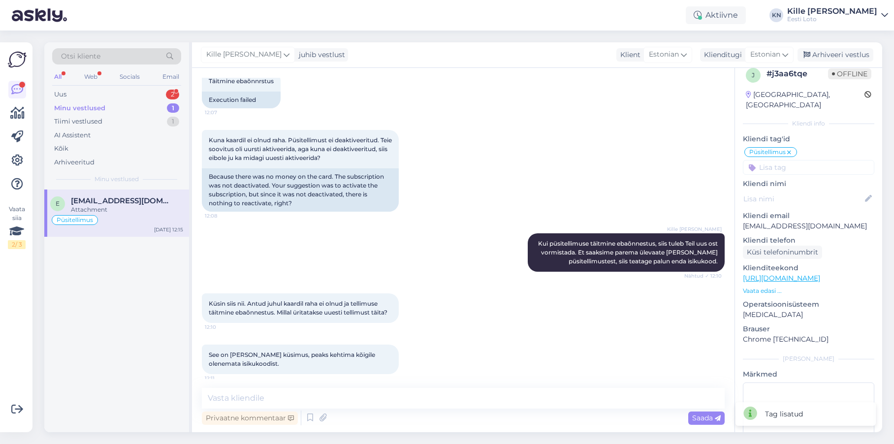
scroll to position [1148, 0]
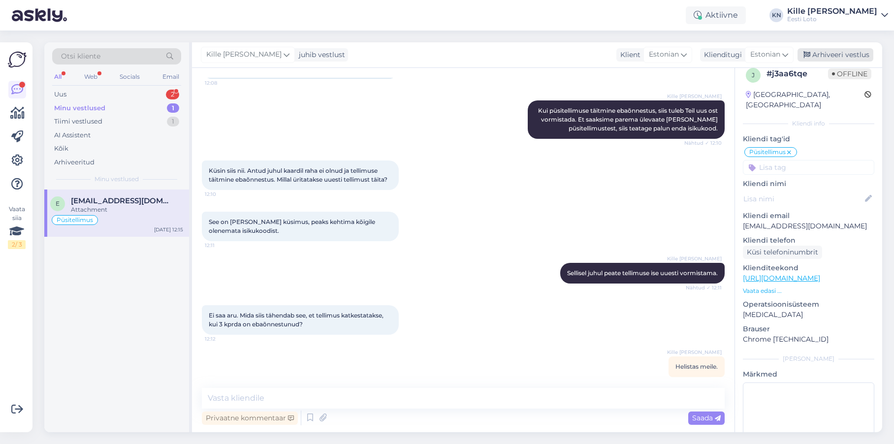
click at [844, 54] on div "Arhiveeri vestlus" at bounding box center [835, 54] width 76 height 13
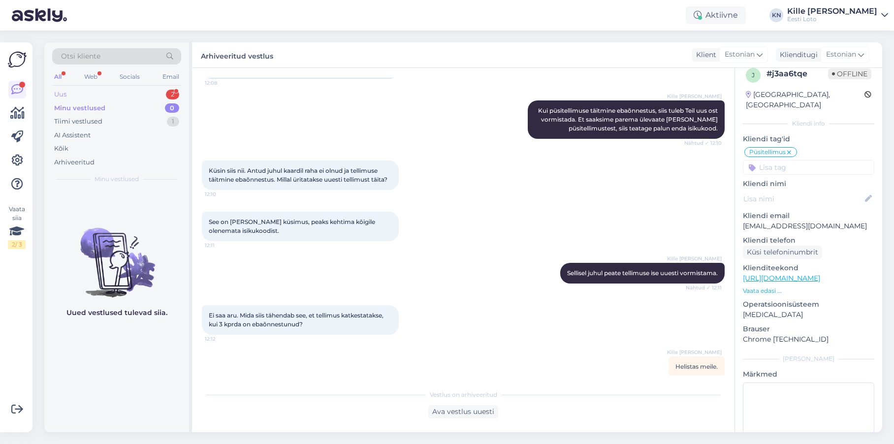
click at [90, 94] on div "Uus 2" at bounding box center [116, 95] width 129 height 14
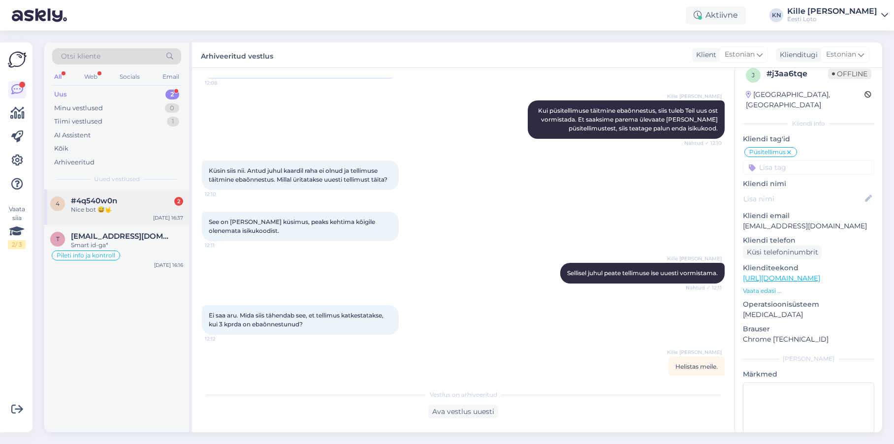
click at [116, 208] on div "Nice bot 😅🤟" at bounding box center [127, 209] width 112 height 9
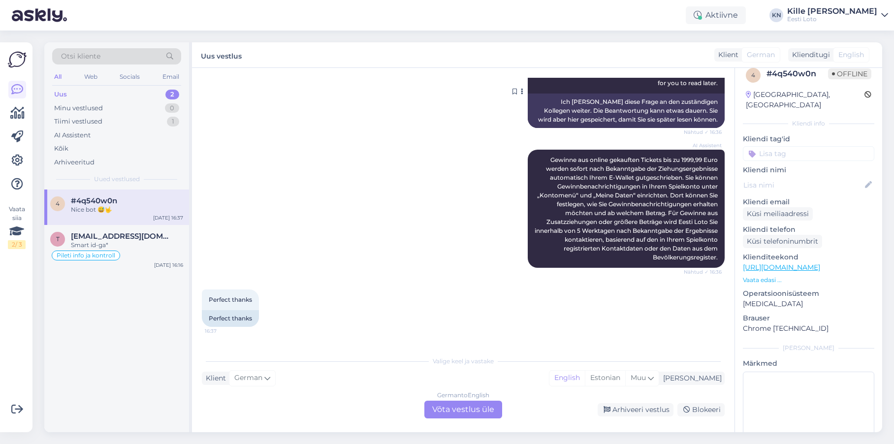
scroll to position [459, 0]
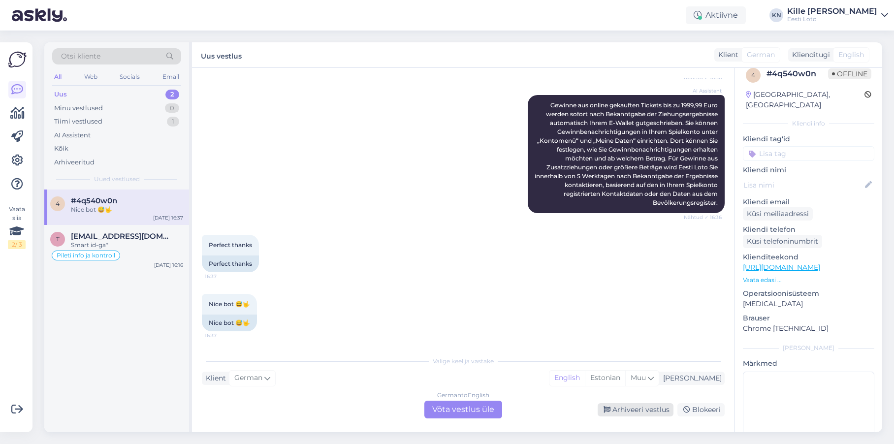
click at [637, 414] on div "Arhiveeri vestlus" at bounding box center [635, 409] width 76 height 13
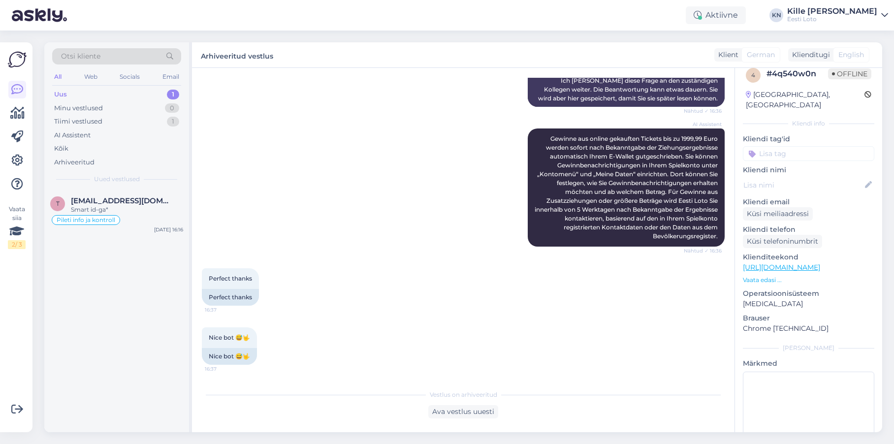
scroll to position [426, 0]
click at [145, 202] on span "[EMAIL_ADDRESS][DOMAIN_NAME]" at bounding box center [122, 200] width 102 height 9
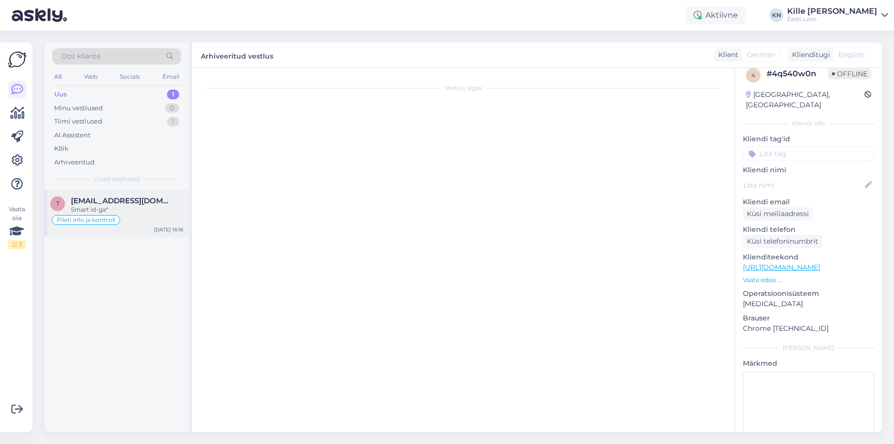
scroll to position [598, 0]
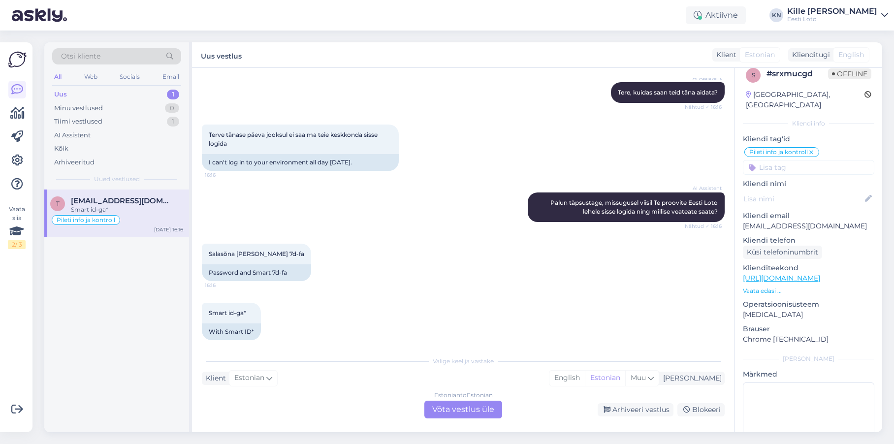
click at [433, 408] on div "Estonian to Estonian Võta vestlus üle" at bounding box center [463, 410] width 78 height 18
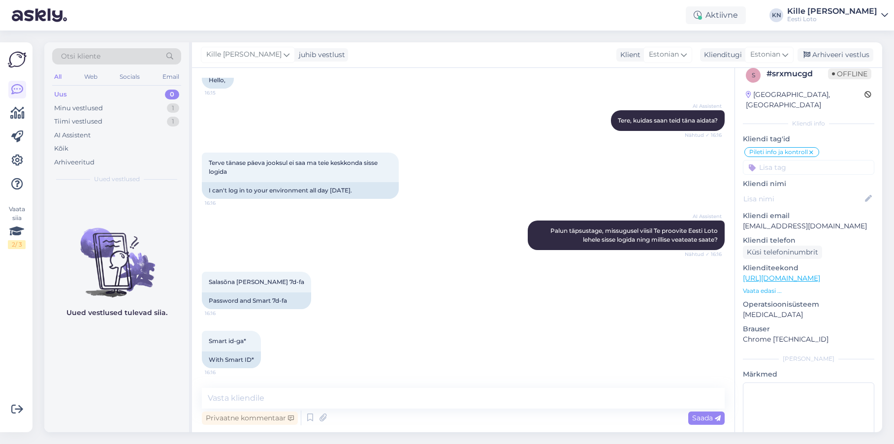
scroll to position [561, 0]
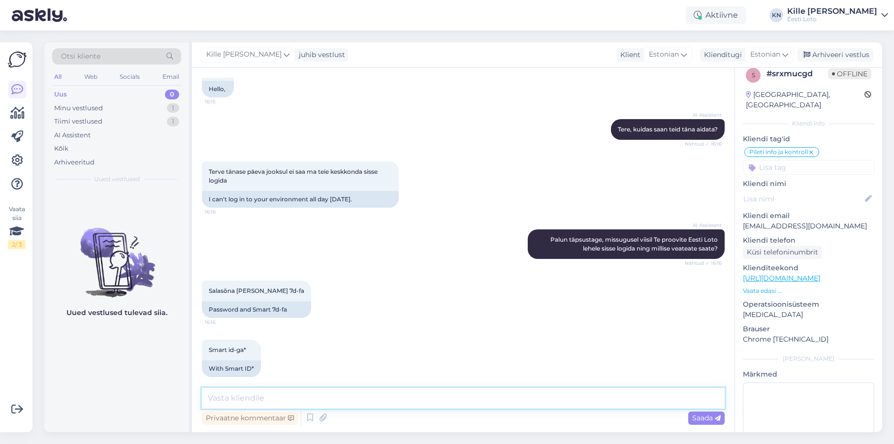
click at [332, 401] on textarea at bounding box center [463, 398] width 523 height 21
paste textarea "Soovitame kustutada veebilehitseja vahemälu ja proovida uuesti. Lisaks soovitam…"
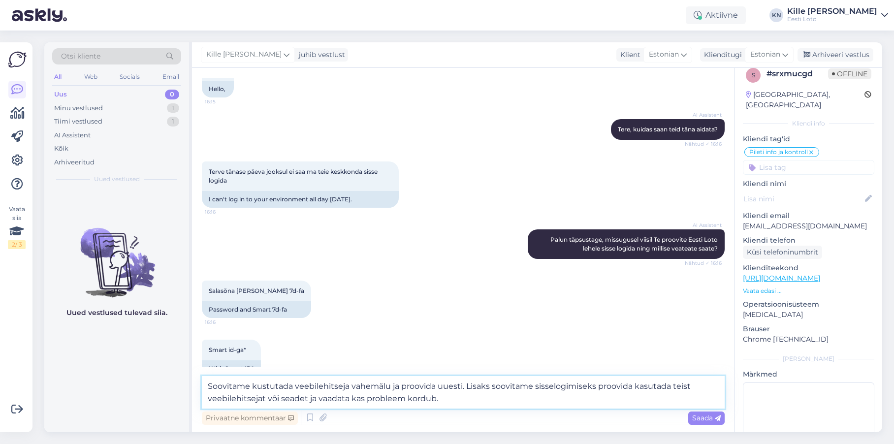
drag, startPoint x: 265, startPoint y: 397, endPoint x: 319, endPoint y: 398, distance: 54.1
click at [265, 397] on textarea "Soovitame kustutada veebilehitseja vahemälu ja proovida uuesti. Lisaks soovitam…" at bounding box center [463, 392] width 523 height 32
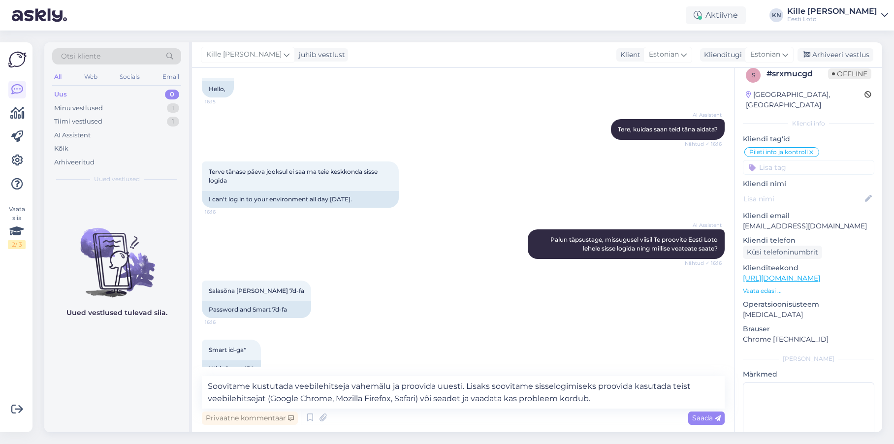
click at [780, 221] on p "[EMAIL_ADDRESS][DOMAIN_NAME]" at bounding box center [808, 226] width 131 height 10
click at [616, 397] on textarea "Soovitame kustutada veebilehitseja vahemälu ja proovida uuesti. Lisaks soovitam…" at bounding box center [463, 392] width 523 height 32
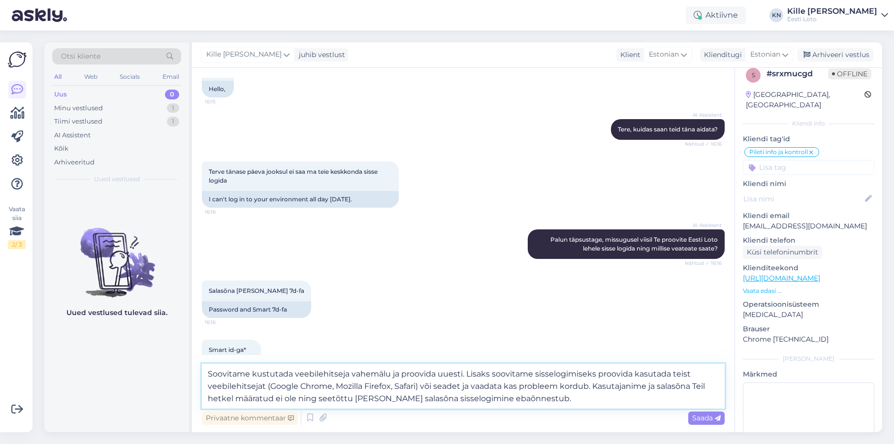
click at [594, 383] on textarea "Soovitame kustutada veebilehitseja vahemälu ja proovida uuesti. Lisaks soovitam…" at bounding box center [463, 386] width 523 height 45
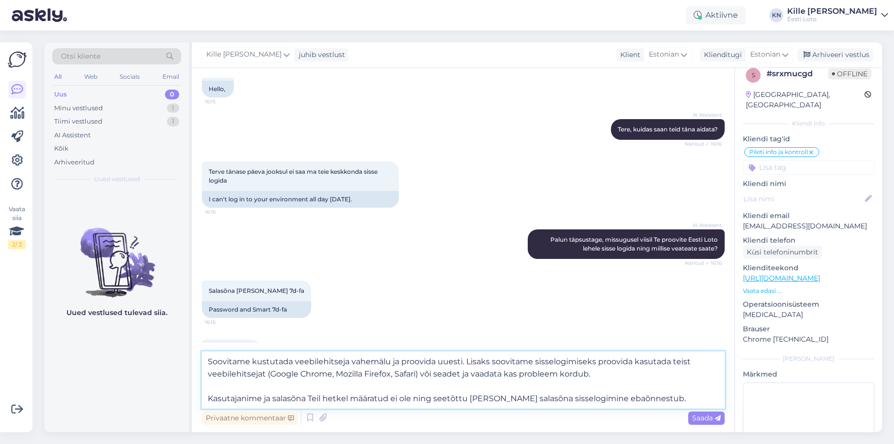
click at [559, 372] on textarea "Soovitame kustutada veebilehitseja vahemälu ja proovida uuesti. Lisaks soovitam…" at bounding box center [463, 379] width 523 height 57
type textarea "Soovitame kustutada veebilehitseja vahemälu ja proovida uuesti. Lisaks soovitam…"
click at [706, 418] on span "Saada" at bounding box center [706, 417] width 29 height 9
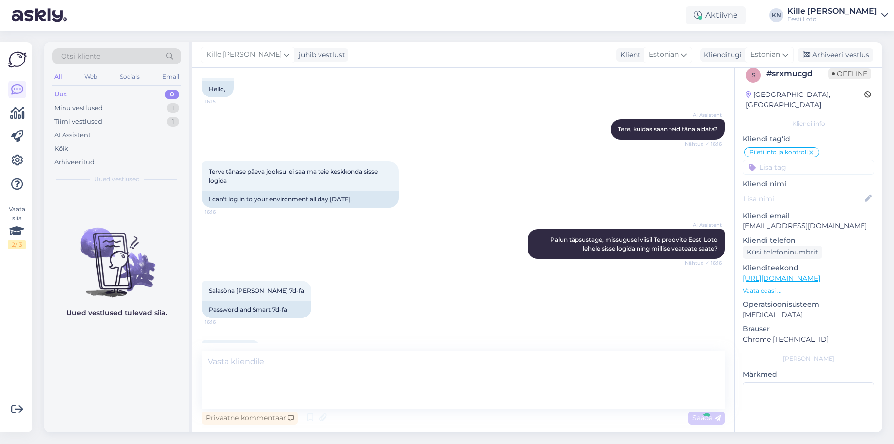
scroll to position [665, 0]
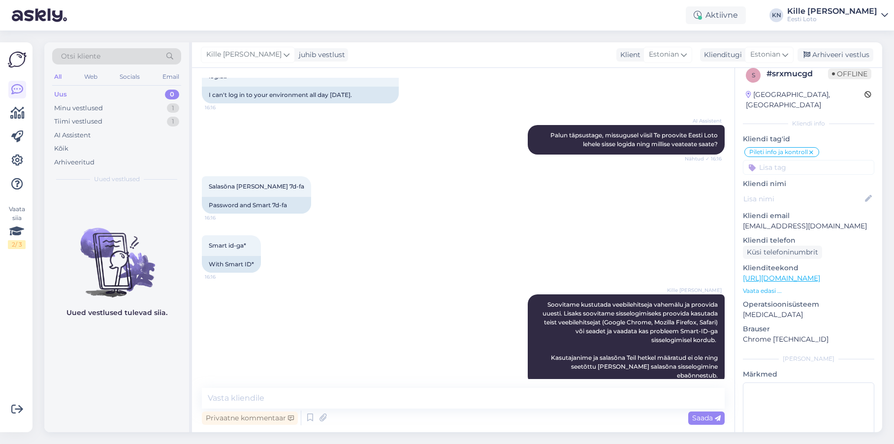
click at [791, 160] on input at bounding box center [808, 167] width 131 height 15
type input "sma"
drag, startPoint x: 795, startPoint y: 183, endPoint x: 796, endPoint y: 174, distance: 9.0
click at [795, 191] on span "Smart-ID probleem" at bounding box center [788, 194] width 58 height 6
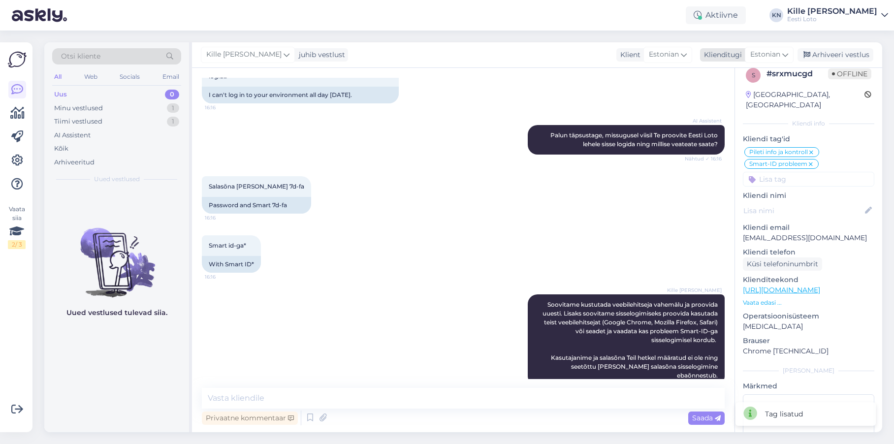
click at [832, 52] on div "Arhiveeri vestlus" at bounding box center [835, 54] width 76 height 13
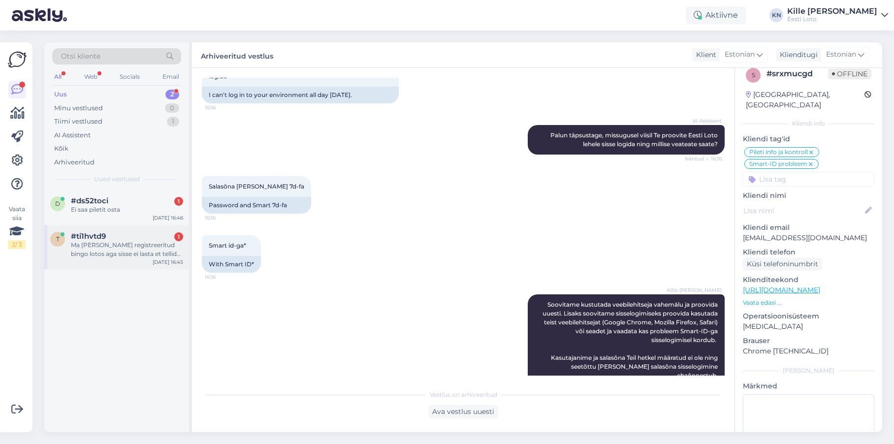
click at [142, 246] on div "Ma [PERSON_NAME] registreeritud bingo lotos aga sisse ei lasta et tellida inter…" at bounding box center [127, 250] width 112 height 18
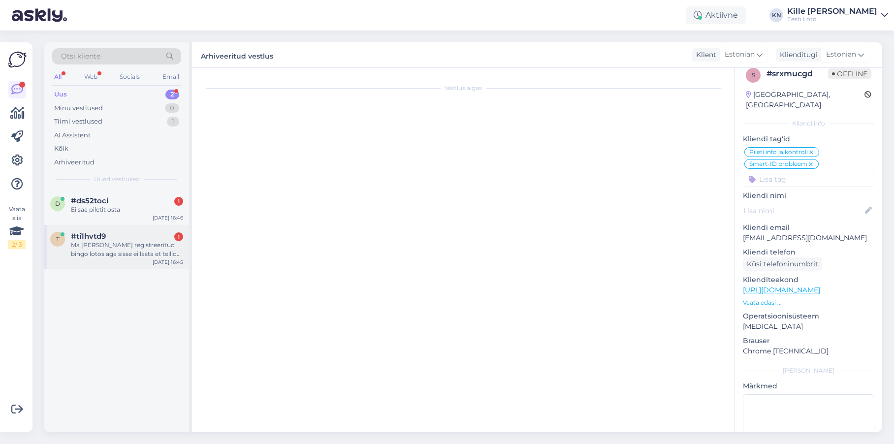
scroll to position [0, 0]
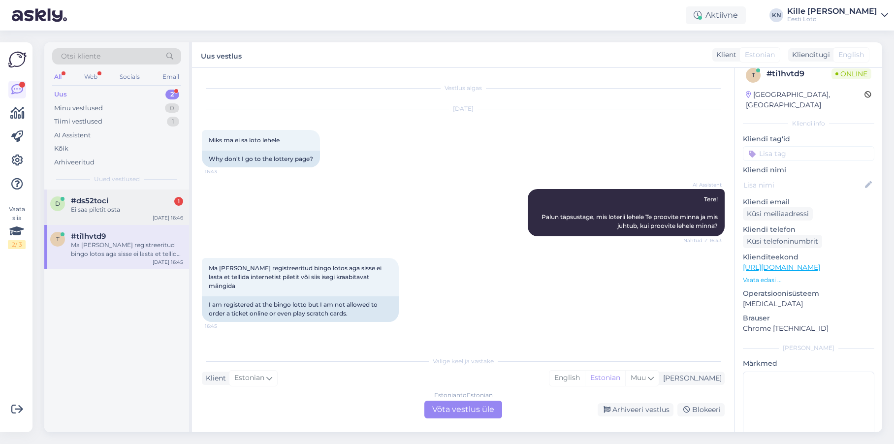
click at [101, 216] on div "d #ds52toci 1 Ei saa piletit osta [DATE] 16:46" at bounding box center [116, 206] width 145 height 35
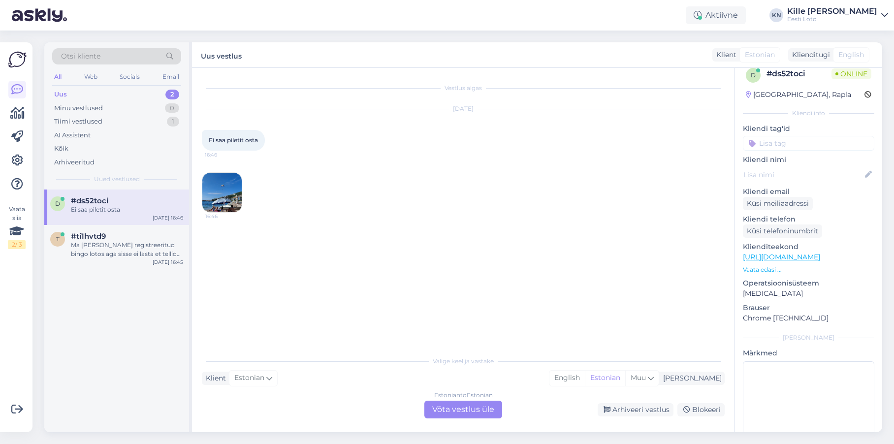
click at [219, 201] on img at bounding box center [221, 192] width 39 height 39
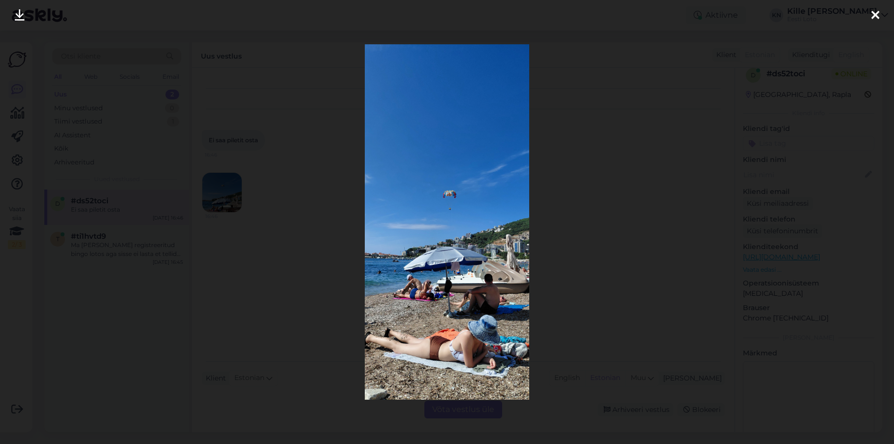
click at [197, 289] on div at bounding box center [447, 222] width 894 height 444
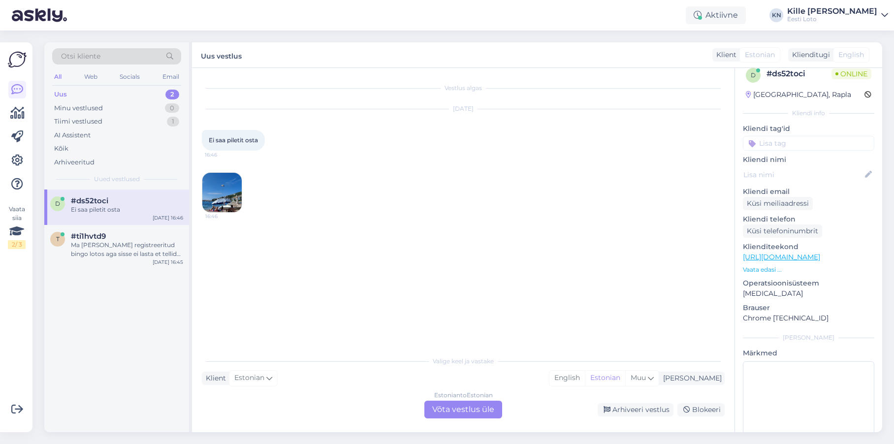
click at [226, 190] on img at bounding box center [221, 192] width 39 height 39
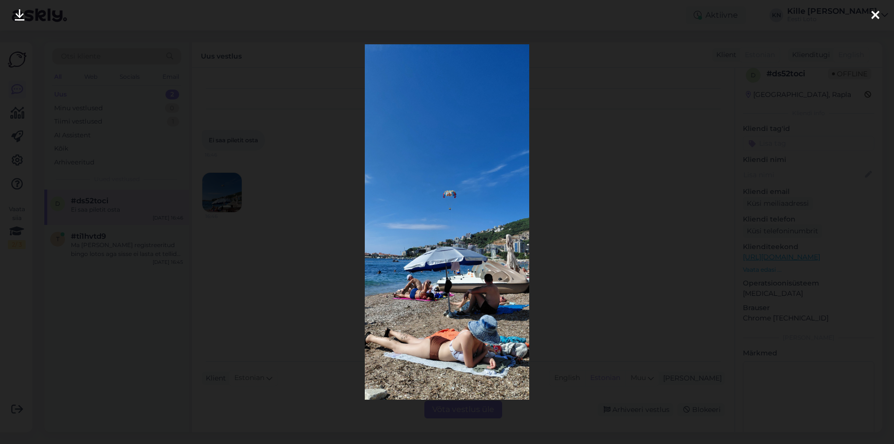
click at [293, 190] on div at bounding box center [447, 222] width 894 height 444
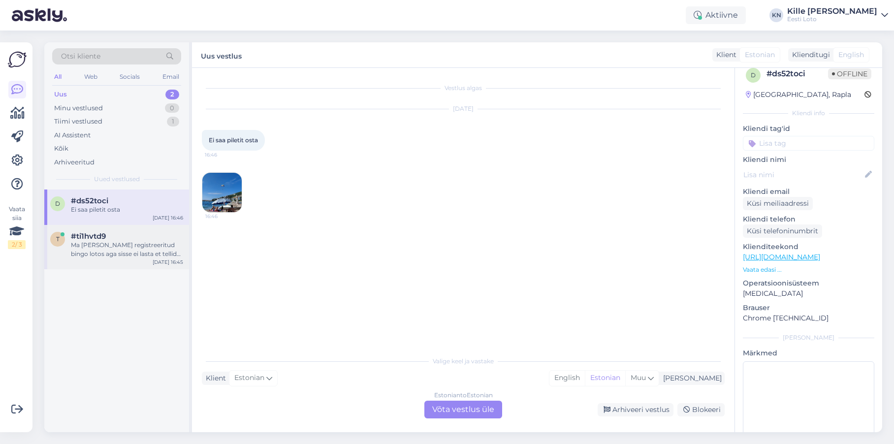
click at [123, 235] on div "#ti1hvtd9" at bounding box center [127, 236] width 112 height 9
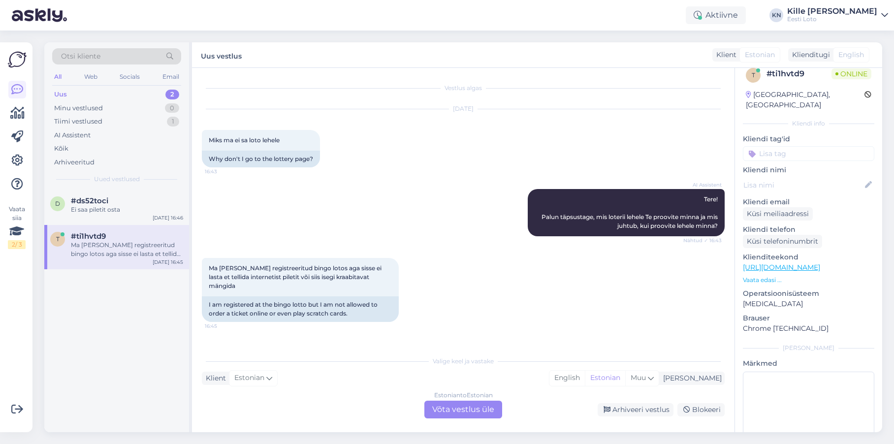
click at [469, 415] on div "Estonian to Estonian Võta vestlus üle" at bounding box center [463, 410] width 78 height 18
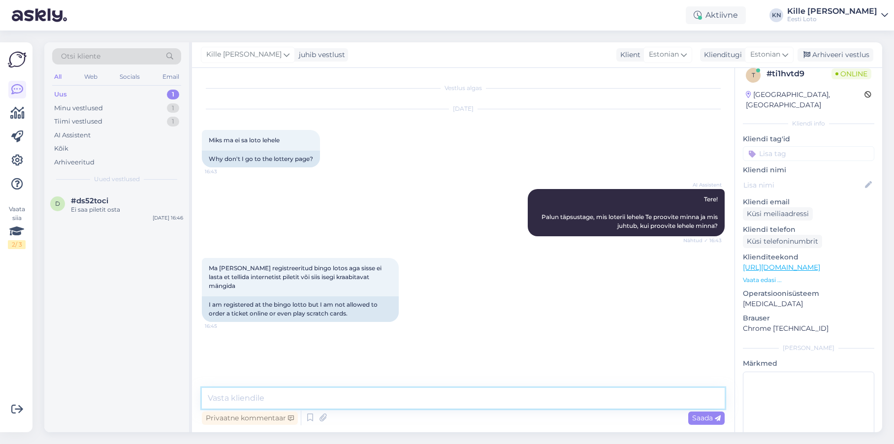
click at [421, 396] on textarea at bounding box center [463, 398] width 523 height 21
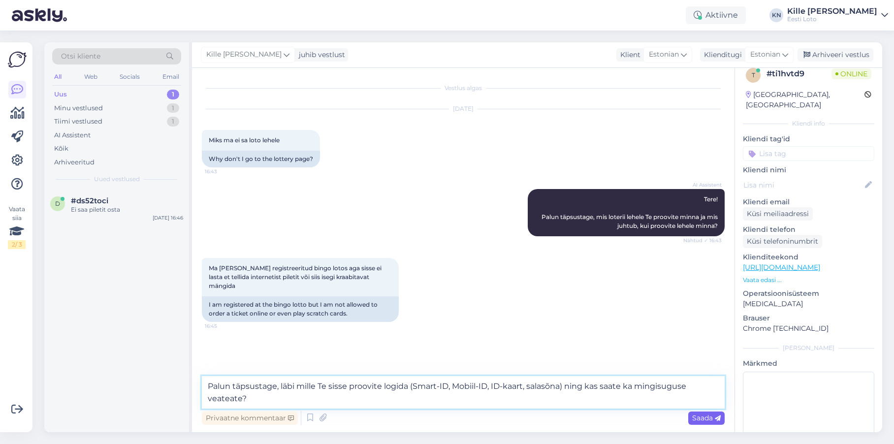
type textarea "Palun täpsustage, läbi mille Te sisse proovite logida (Smart-ID, Mobiil-ID, ID-…"
click at [697, 417] on span "Saada" at bounding box center [706, 417] width 29 height 9
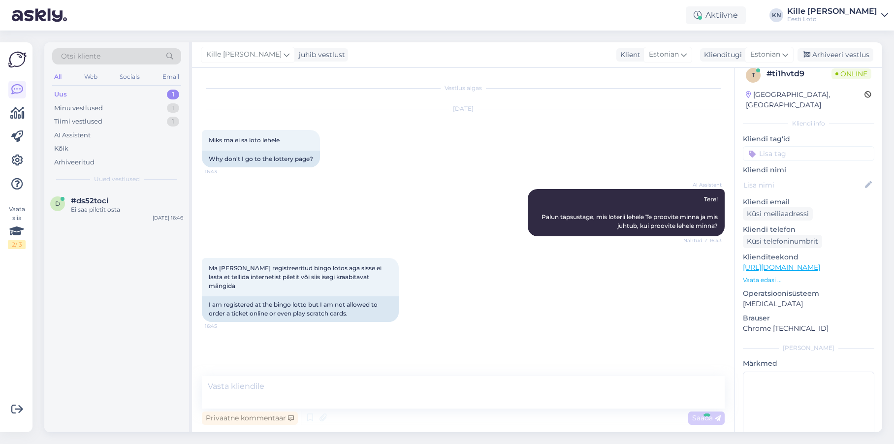
scroll to position [5, 0]
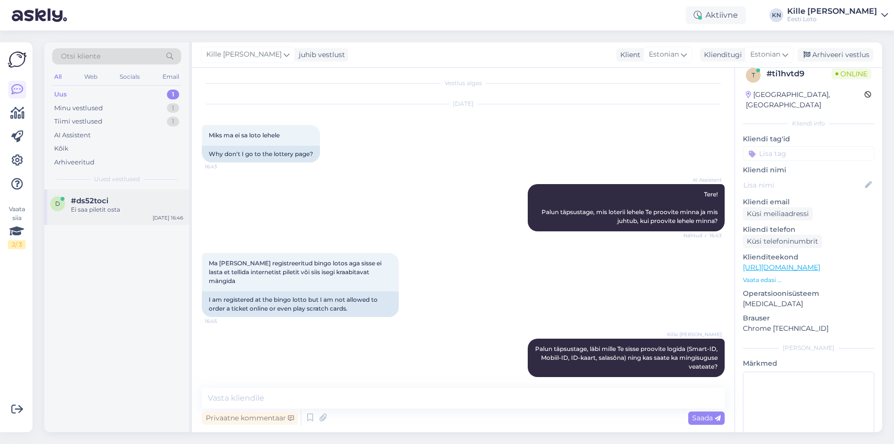
click at [137, 206] on div "Ei saa piletit osta" at bounding box center [127, 209] width 112 height 9
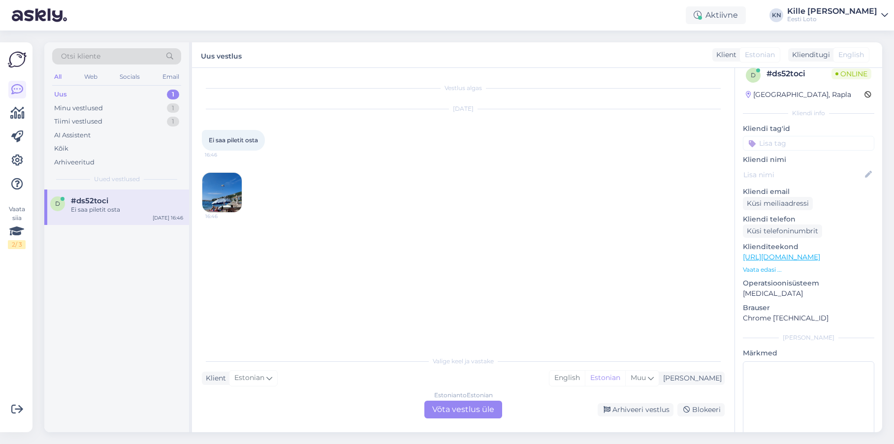
scroll to position [0, 0]
click at [466, 404] on div "Estonian to Estonian Võta vestlus üle" at bounding box center [463, 410] width 78 height 18
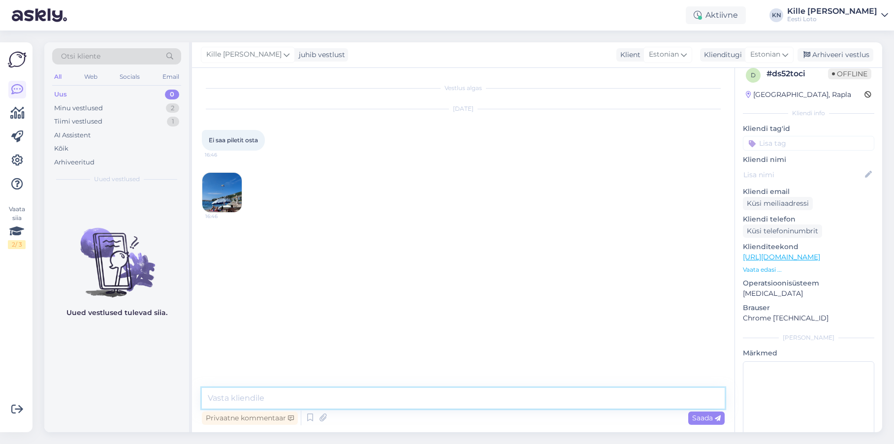
click at [417, 403] on textarea at bounding box center [463, 398] width 523 height 21
type textarea "Tere. Palun täpsustage, mis põhjusel Te piletit osta ei saa või millise veateat…"
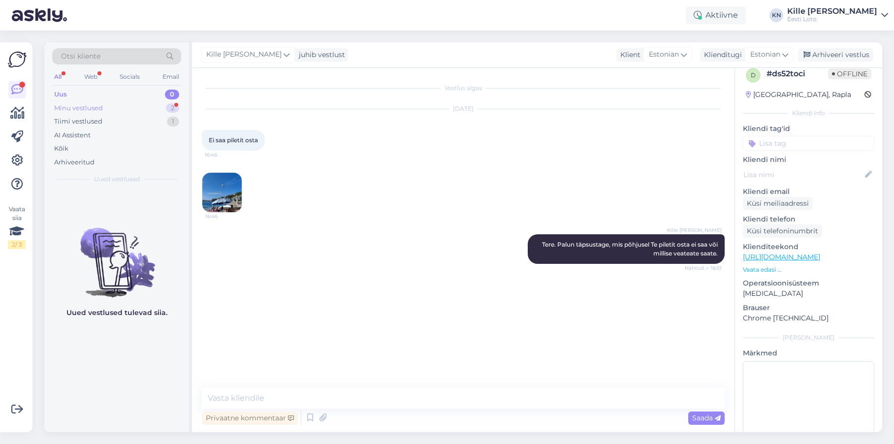
click at [113, 111] on div "Minu vestlused 2" at bounding box center [116, 108] width 129 height 14
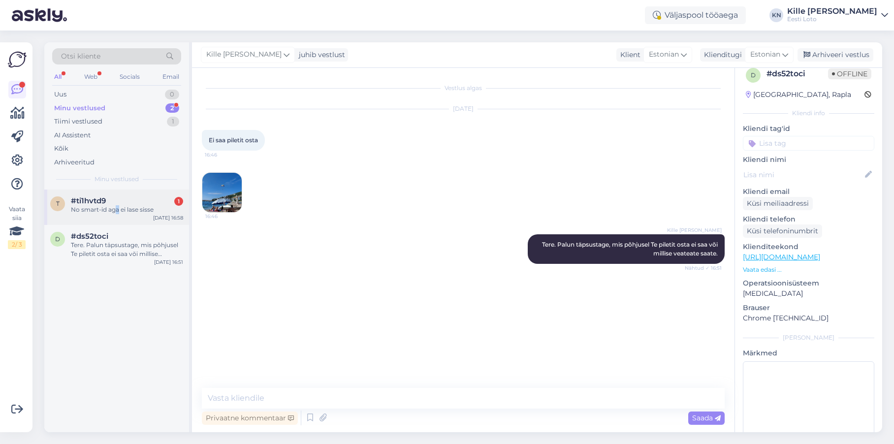
click at [117, 210] on div "No smart-id aga ei lase sisse" at bounding box center [127, 209] width 112 height 9
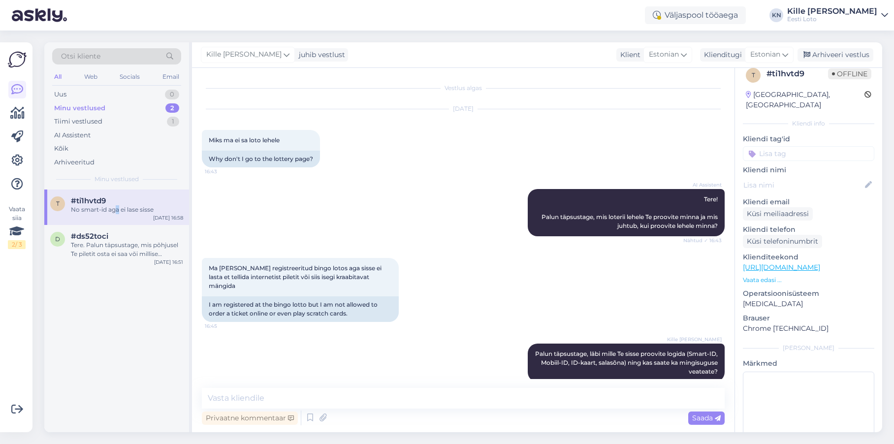
scroll to position [47, 0]
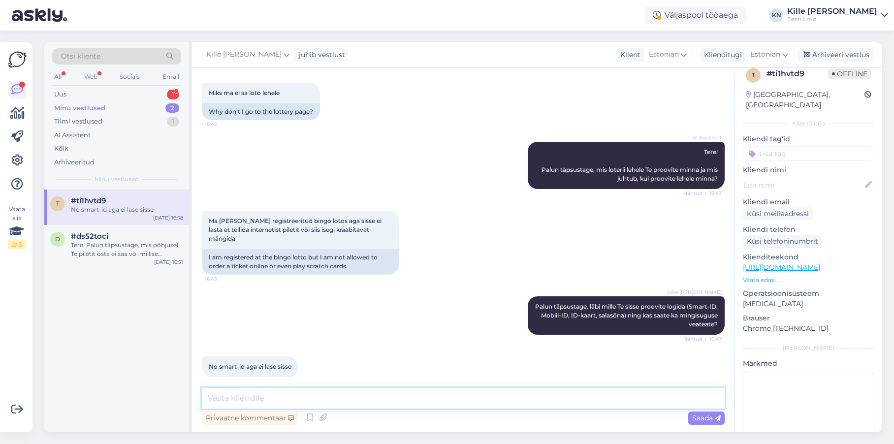
click at [393, 401] on textarea at bounding box center [463, 398] width 523 height 21
paste textarea "Soovitame kustutada veebilehitseja vahemälu ja proovida uuesti. Lisaks soovitam…"
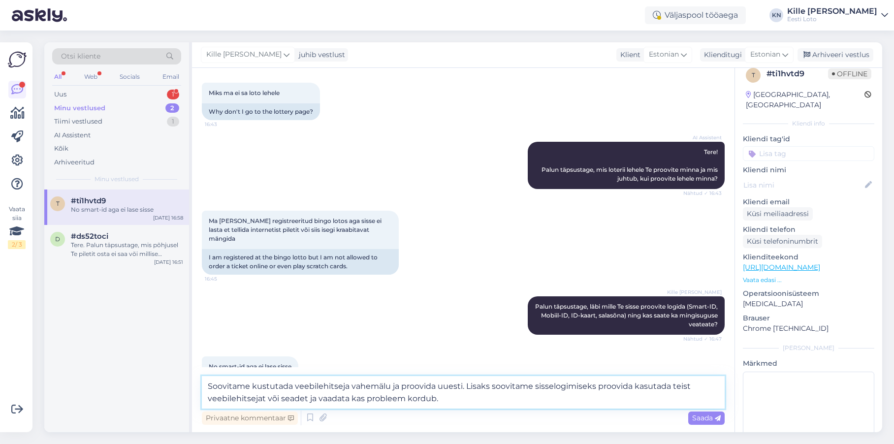
click at [266, 398] on textarea "Soovitame kustutada veebilehitseja vahemälu ja proovida uuesti. Lisaks soovitam…" at bounding box center [463, 392] width 523 height 32
click at [646, 399] on textarea "Soovitame kustutada veebilehitseja vahemälu ja proovida uuesti. Lisaks soovitam…" at bounding box center [463, 392] width 523 height 32
type textarea "Soovitame kustutada veebilehitseja vahemälu ja proovida uuesti. Lisaks soovitam…"
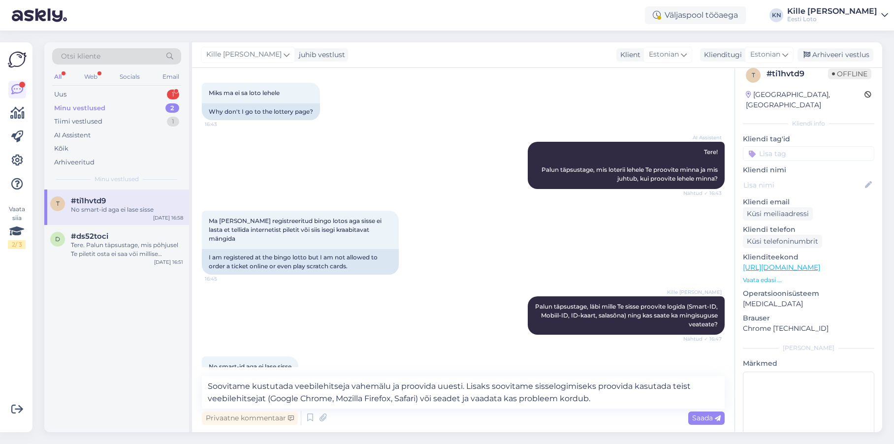
click at [696, 419] on span "Saada" at bounding box center [706, 417] width 29 height 9
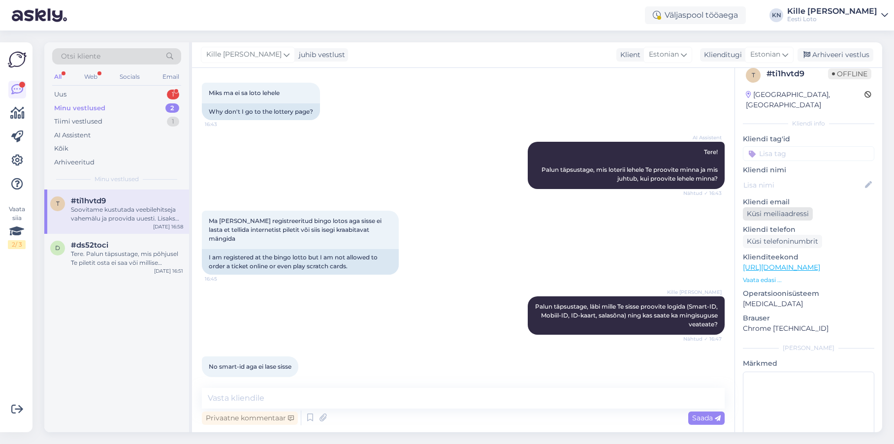
scroll to position [116, 0]
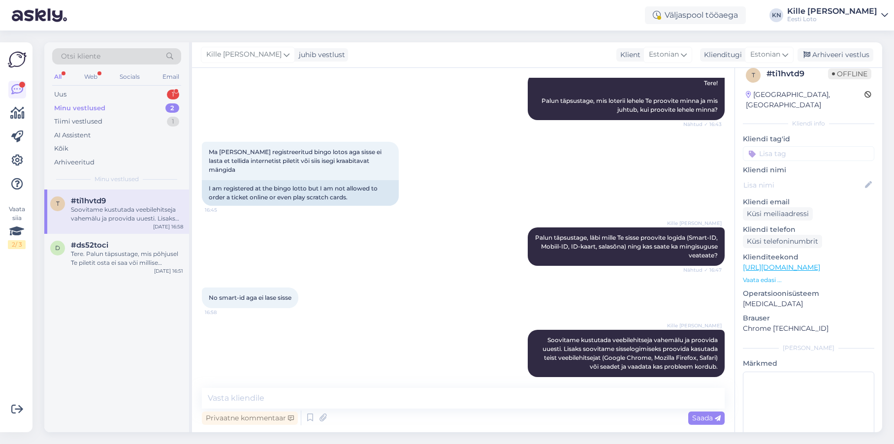
click at [783, 149] on input at bounding box center [808, 153] width 131 height 15
type input "smart"
click at [782, 178] on span "Smart-ID probleem" at bounding box center [788, 181] width 58 height 6
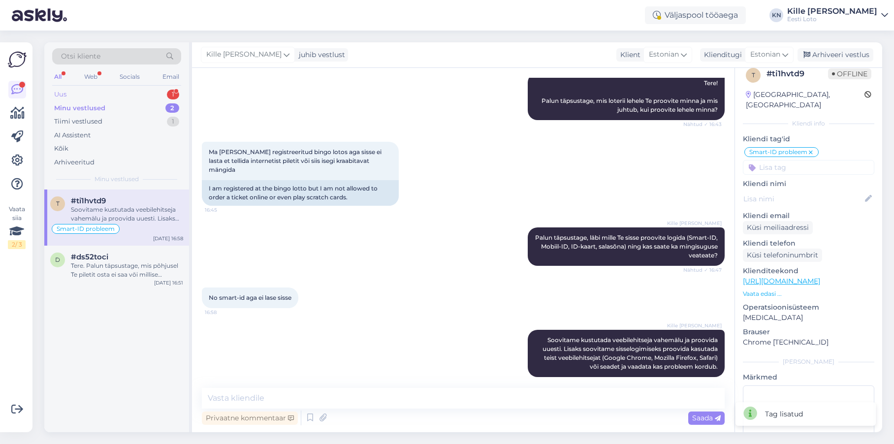
click at [111, 93] on div "Uus 1" at bounding box center [116, 95] width 129 height 14
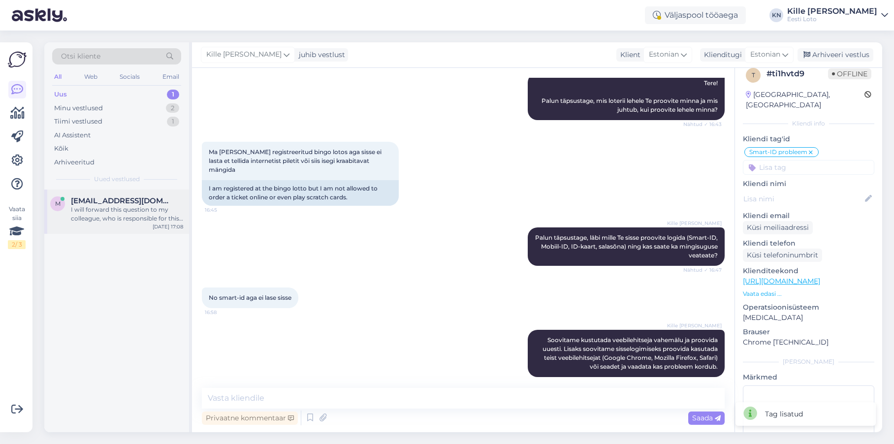
click at [106, 208] on div "I will forward this question to my colleague, who is responsible for this. The …" at bounding box center [127, 214] width 112 height 18
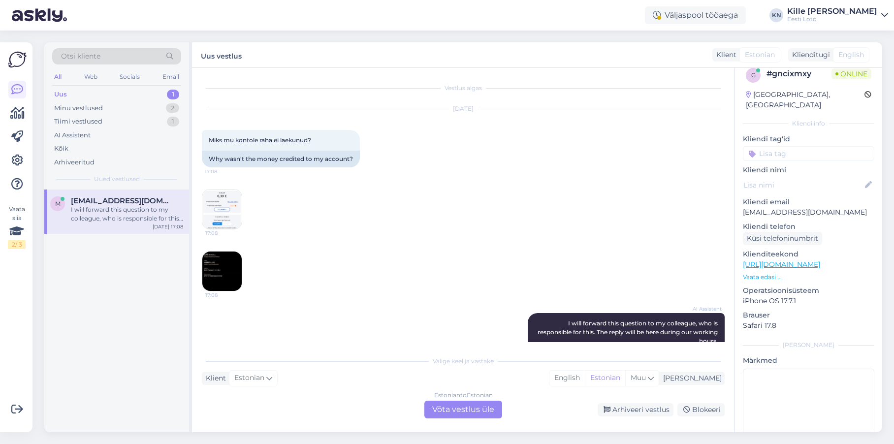
scroll to position [46, 0]
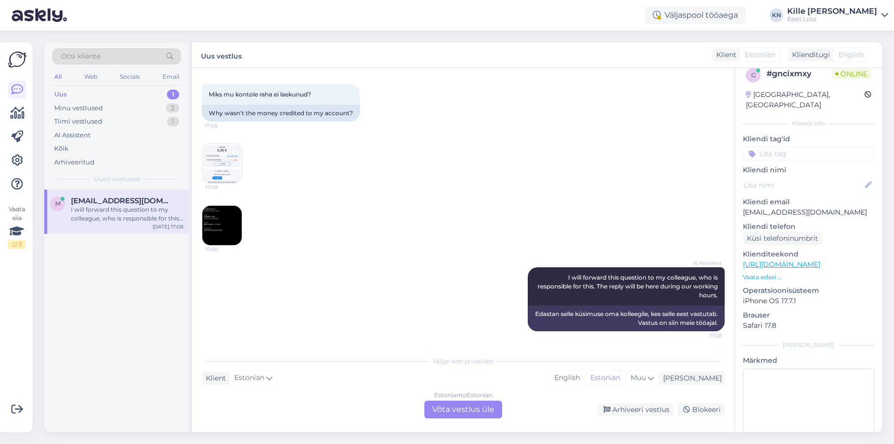
click at [220, 165] on img at bounding box center [221, 163] width 39 height 39
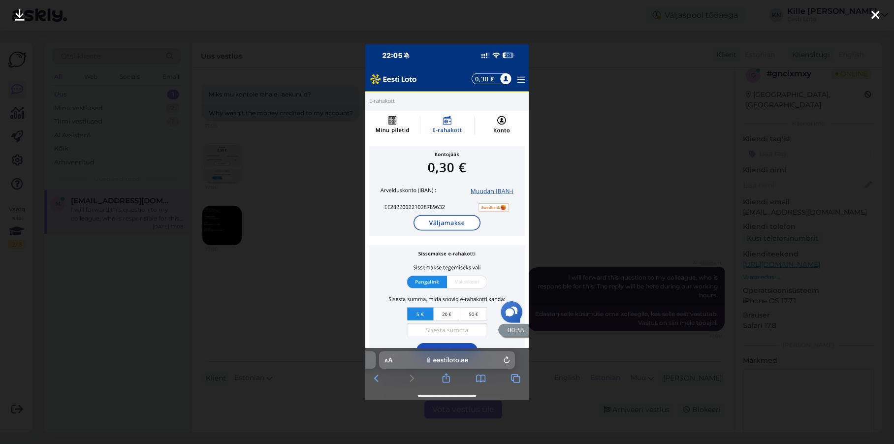
scroll to position [45, 0]
drag, startPoint x: 319, startPoint y: 205, endPoint x: 256, endPoint y: 221, distance: 65.1
click at [319, 205] on div at bounding box center [447, 222] width 894 height 444
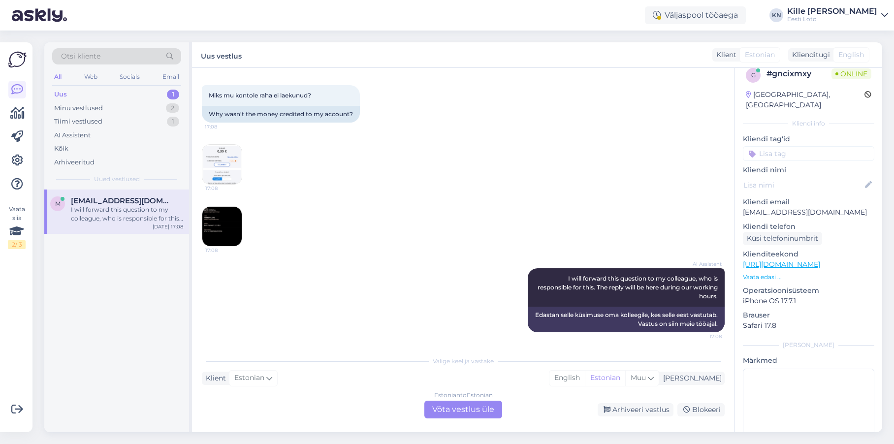
click at [213, 225] on img at bounding box center [221, 226] width 39 height 39
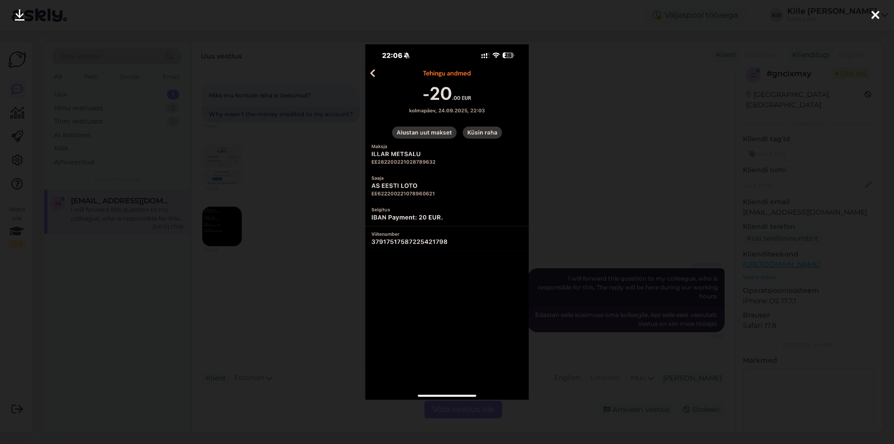
drag, startPoint x: 324, startPoint y: 226, endPoint x: 353, endPoint y: 218, distance: 30.2
click at [324, 226] on div at bounding box center [447, 222] width 894 height 444
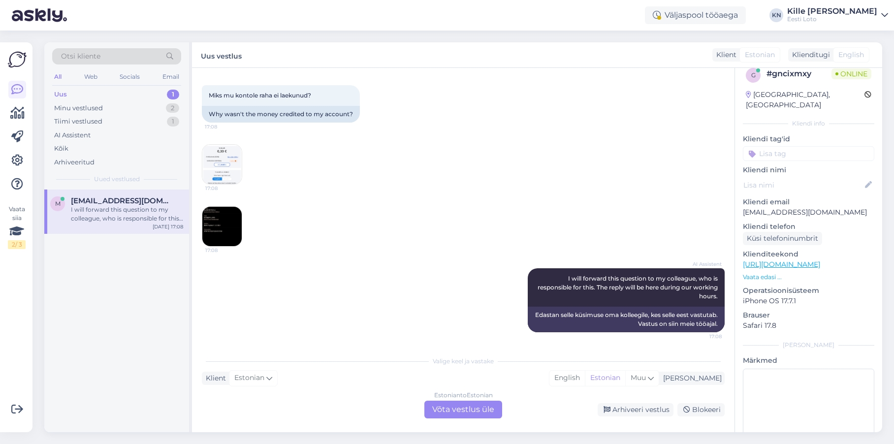
scroll to position [46, 0]
click at [443, 410] on div "Estonian to Estonian Võta vestlus üle" at bounding box center [463, 410] width 78 height 18
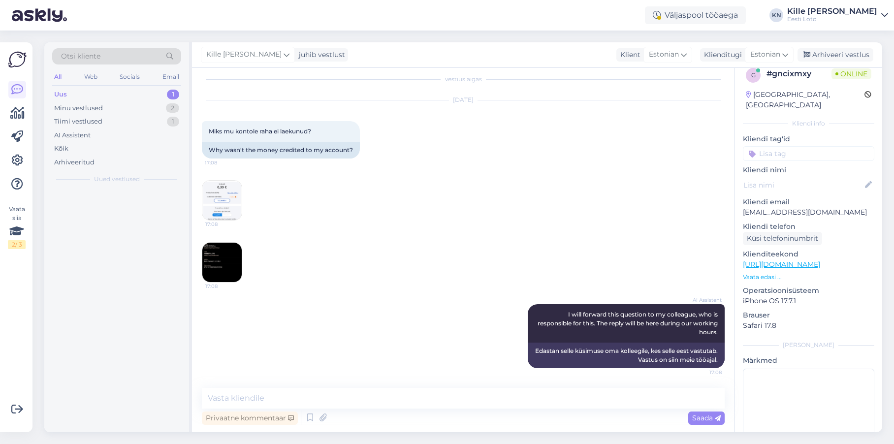
scroll to position [9, 0]
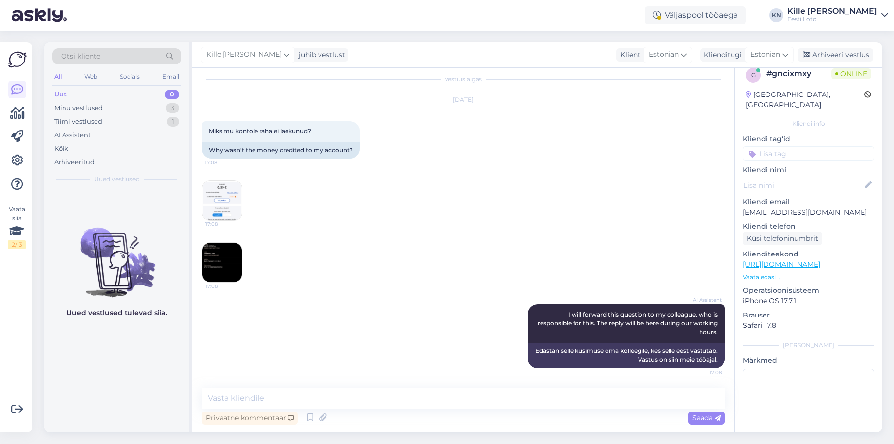
click at [207, 264] on img at bounding box center [221, 262] width 39 height 39
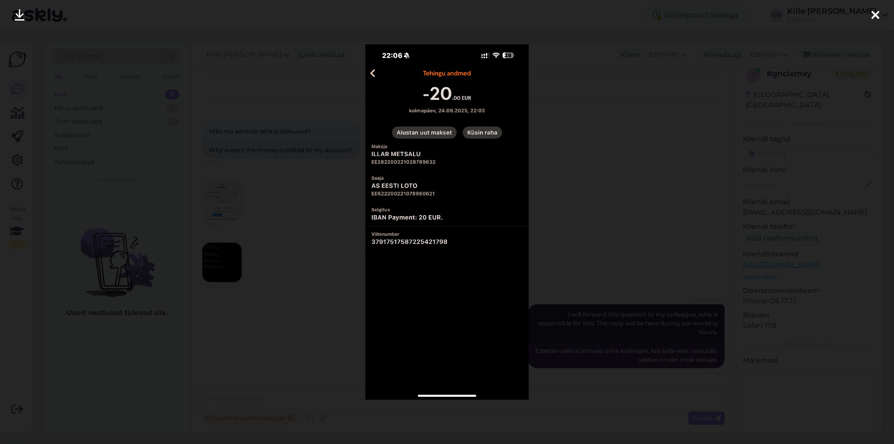
drag, startPoint x: 607, startPoint y: 237, endPoint x: 606, endPoint y: 243, distance: 6.0
click at [607, 237] on div at bounding box center [447, 222] width 894 height 444
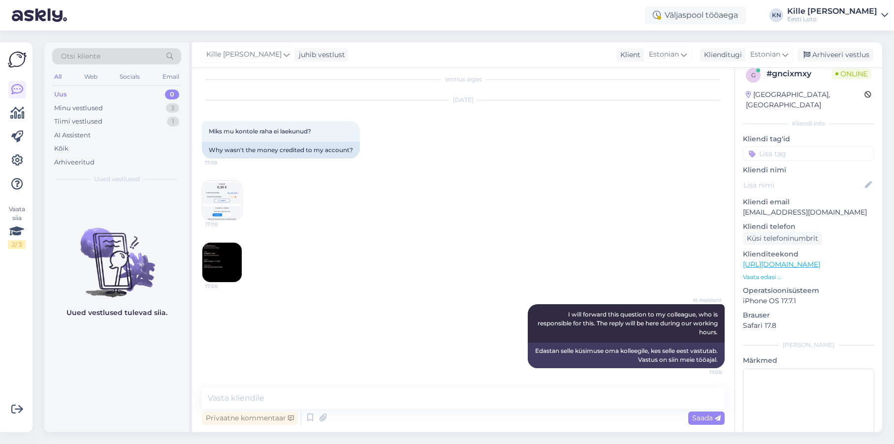
scroll to position [8, 0]
click at [391, 397] on textarea at bounding box center [463, 398] width 523 height 21
paste textarea "Kahjuks Teie sissemakse ebaõnnestus tehnilise [PERSON_NAME] tõttu. Kontrollisim…"
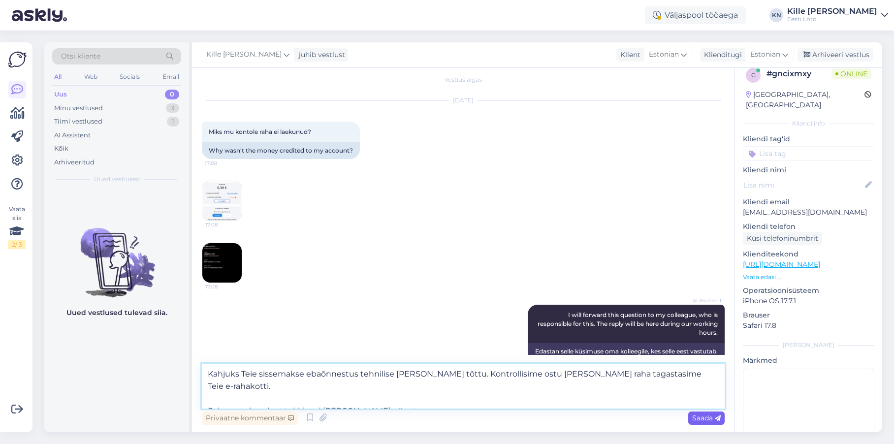
type textarea "Kahjuks Teie sissemakse ebaõnnestus tehnilise [PERSON_NAME] tõttu. Kontrollisim…"
click at [705, 422] on span "Saada" at bounding box center [706, 417] width 29 height 9
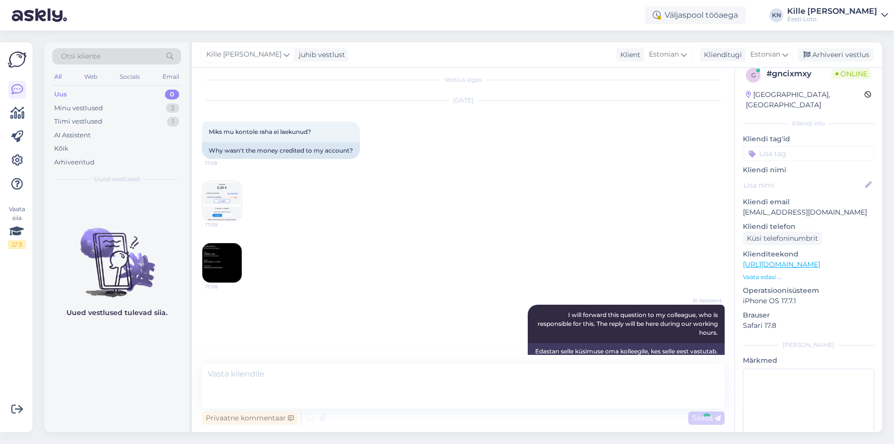
scroll to position [78, 0]
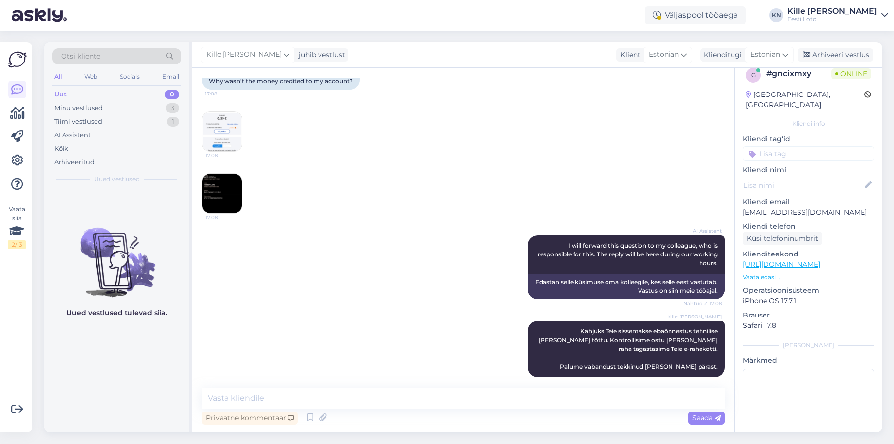
click at [812, 146] on input at bounding box center [808, 153] width 131 height 15
type input "e-ra"
click at [809, 178] on span "E-rahakott" at bounding box center [808, 181] width 32 height 6
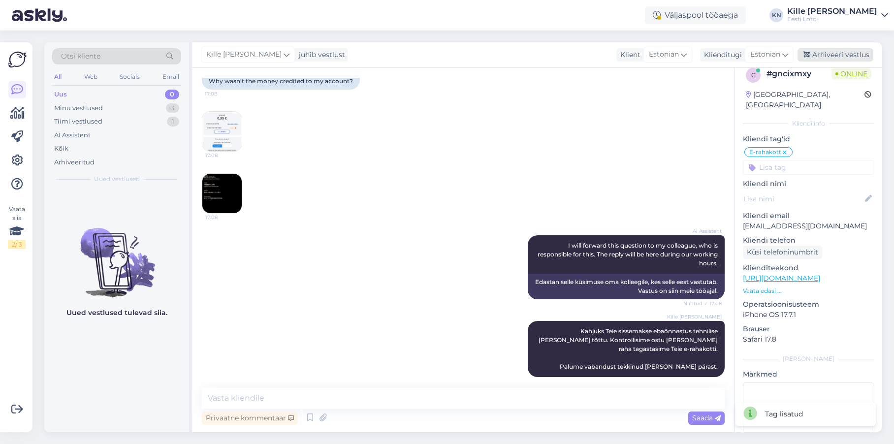
click at [843, 53] on div "Arhiveeri vestlus" at bounding box center [835, 54] width 76 height 13
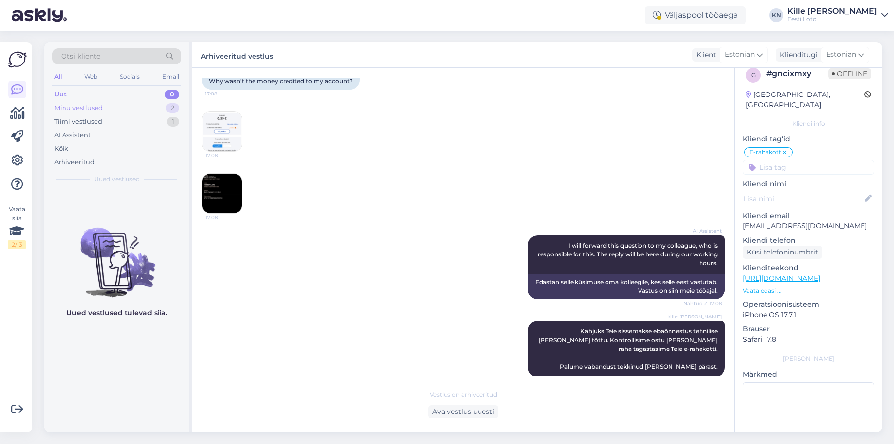
click at [89, 104] on div "Minu vestlused" at bounding box center [78, 108] width 49 height 10
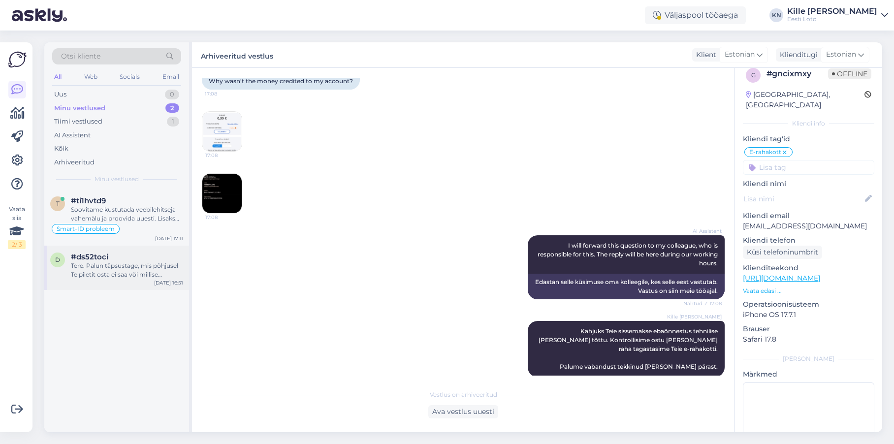
click at [138, 278] on div "Tere. Palun täpsustage, mis põhjusel Te piletit osta ei saa või millise veateat…" at bounding box center [127, 270] width 112 height 18
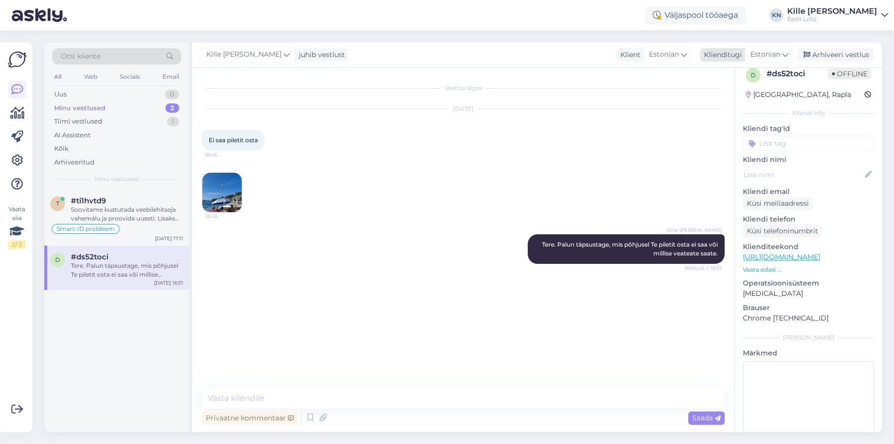
click at [828, 52] on div "Arhiveeri vestlus" at bounding box center [835, 54] width 76 height 13
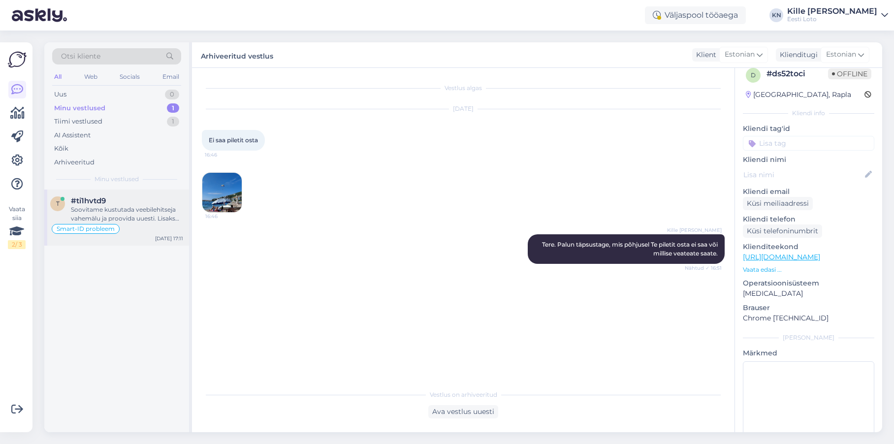
click at [131, 226] on div "Smart-ID probleem" at bounding box center [116, 229] width 133 height 12
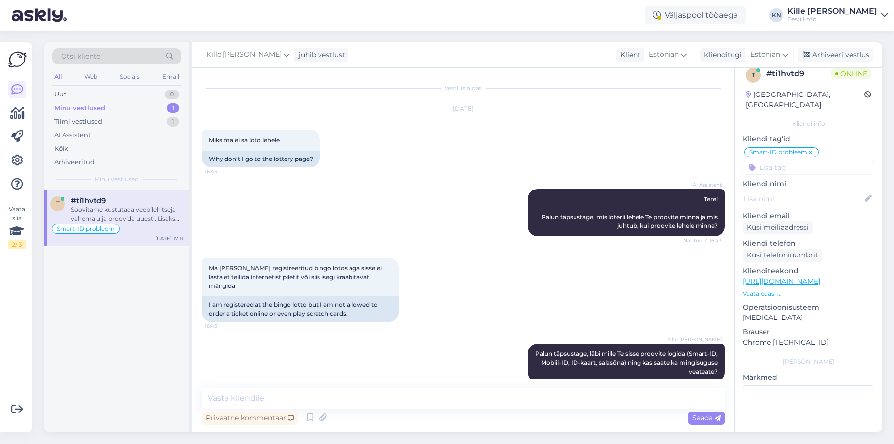
scroll to position [116, 0]
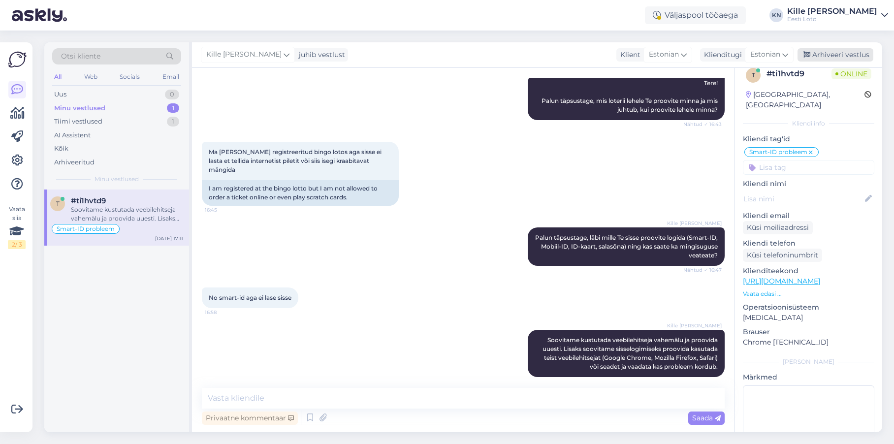
click at [839, 57] on div "Arhiveeri vestlus" at bounding box center [835, 54] width 76 height 13
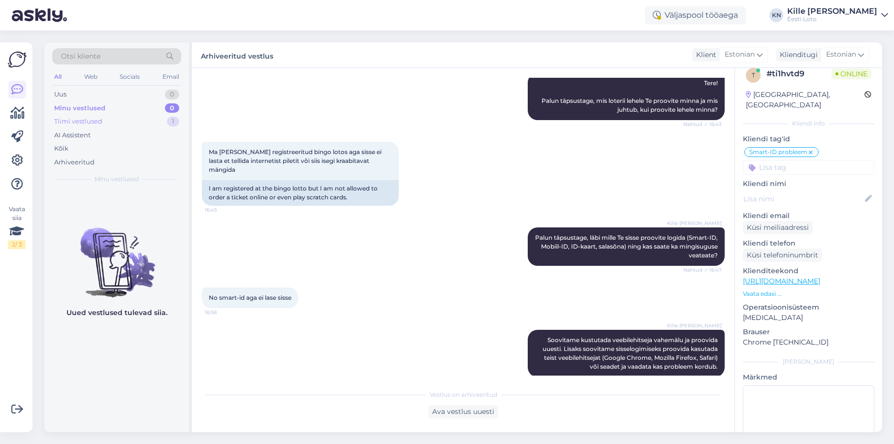
click at [102, 122] on div "Tiimi vestlused 1" at bounding box center [116, 122] width 129 height 14
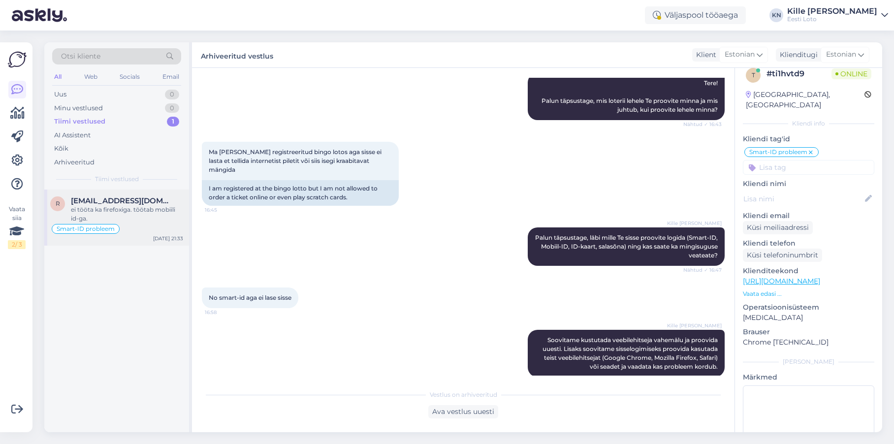
click at [121, 201] on span "[EMAIL_ADDRESS][DOMAIN_NAME]" at bounding box center [122, 200] width 102 height 9
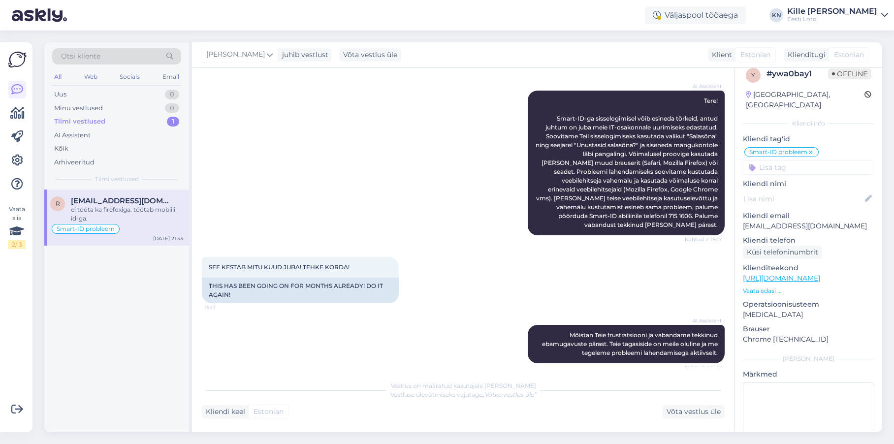
scroll to position [571, 0]
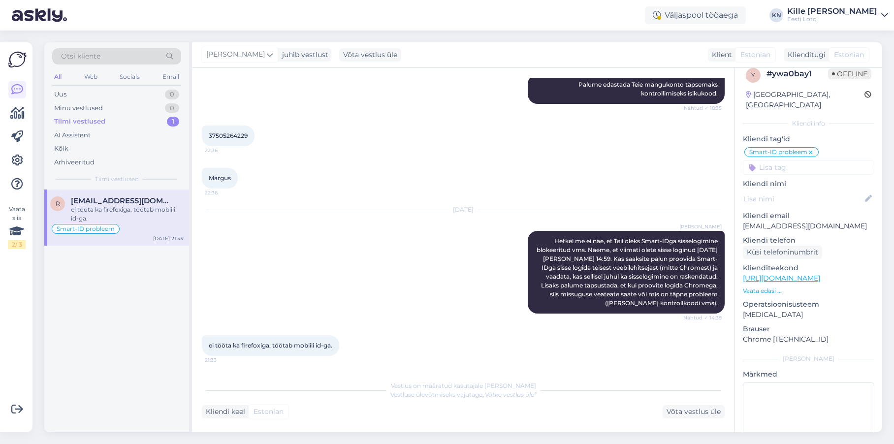
drag, startPoint x: 84, startPoint y: 98, endPoint x: 74, endPoint y: 46, distance: 52.7
click at [84, 98] on div "Uus 0" at bounding box center [116, 95] width 129 height 14
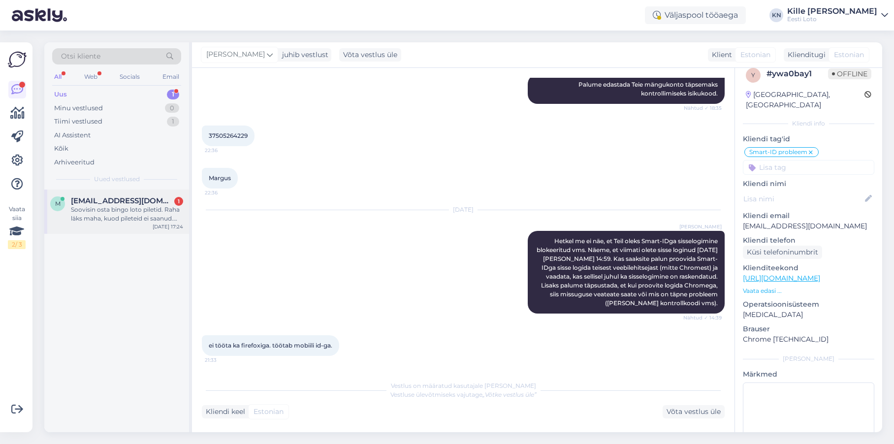
click at [108, 198] on span "[EMAIL_ADDRESS][DOMAIN_NAME]" at bounding box center [122, 200] width 102 height 9
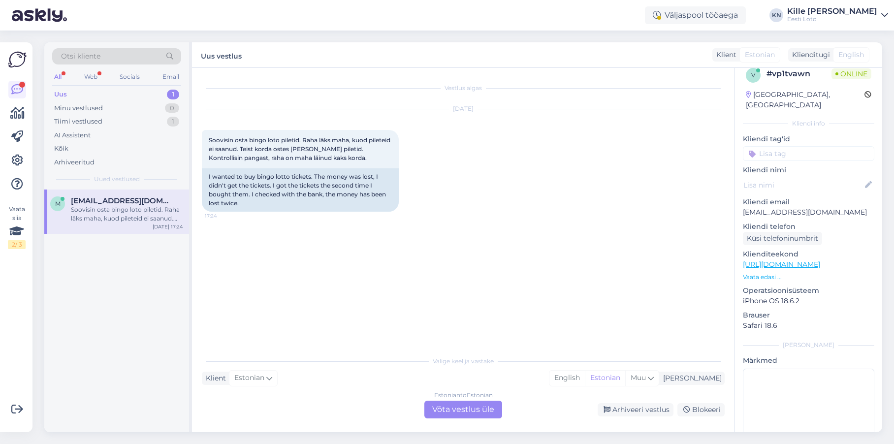
scroll to position [0, 0]
click at [339, 187] on div "I wanted to buy bingo lotto tickets. The money was lost, I didn't get the ticke…" at bounding box center [300, 189] width 197 height 43
click at [70, 96] on div "Uus 1" at bounding box center [116, 95] width 129 height 14
click at [453, 407] on div "Estonian to Estonian Võta vestlus üle" at bounding box center [463, 410] width 78 height 18
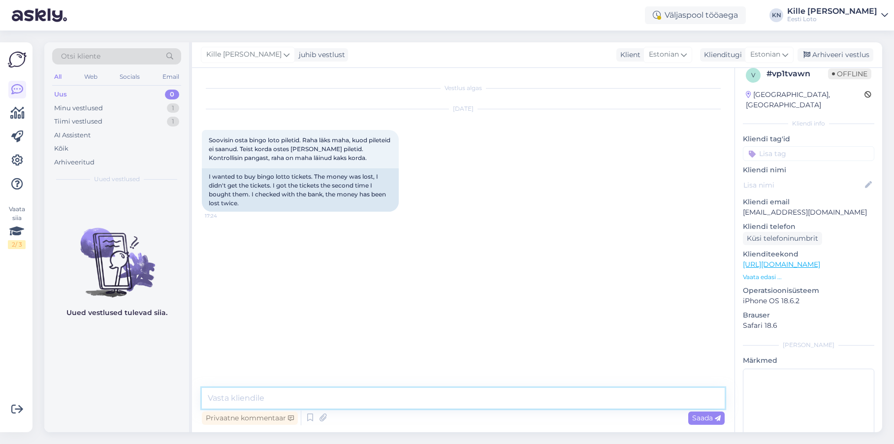
click at [415, 404] on textarea at bounding box center [463, 398] width 523 height 21
type textarea "Tere. Makse kontrollimiseks teatage palun enda isikukood."
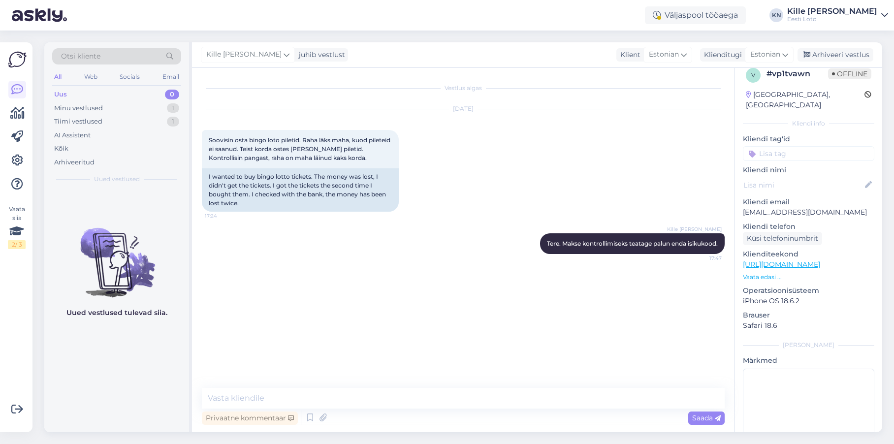
click at [792, 207] on p "[EMAIL_ADDRESS][DOMAIN_NAME]" at bounding box center [808, 212] width 131 height 10
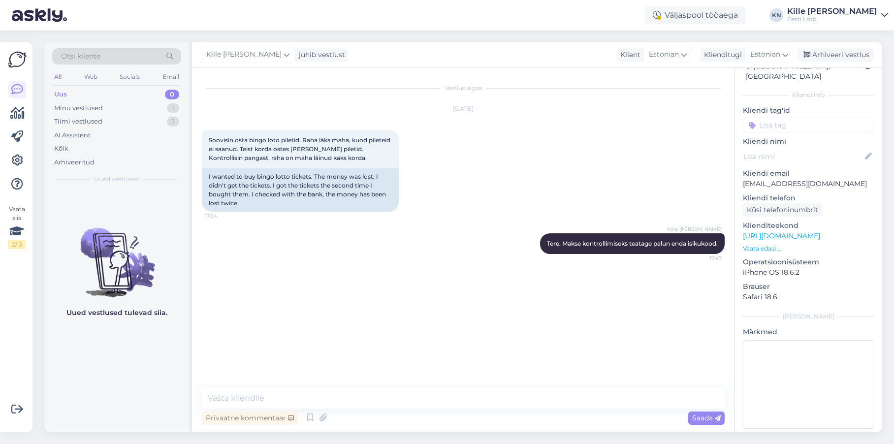
click at [93, 93] on div "Uus 0" at bounding box center [116, 95] width 129 height 14
